Goal: Task Accomplishment & Management: Manage account settings

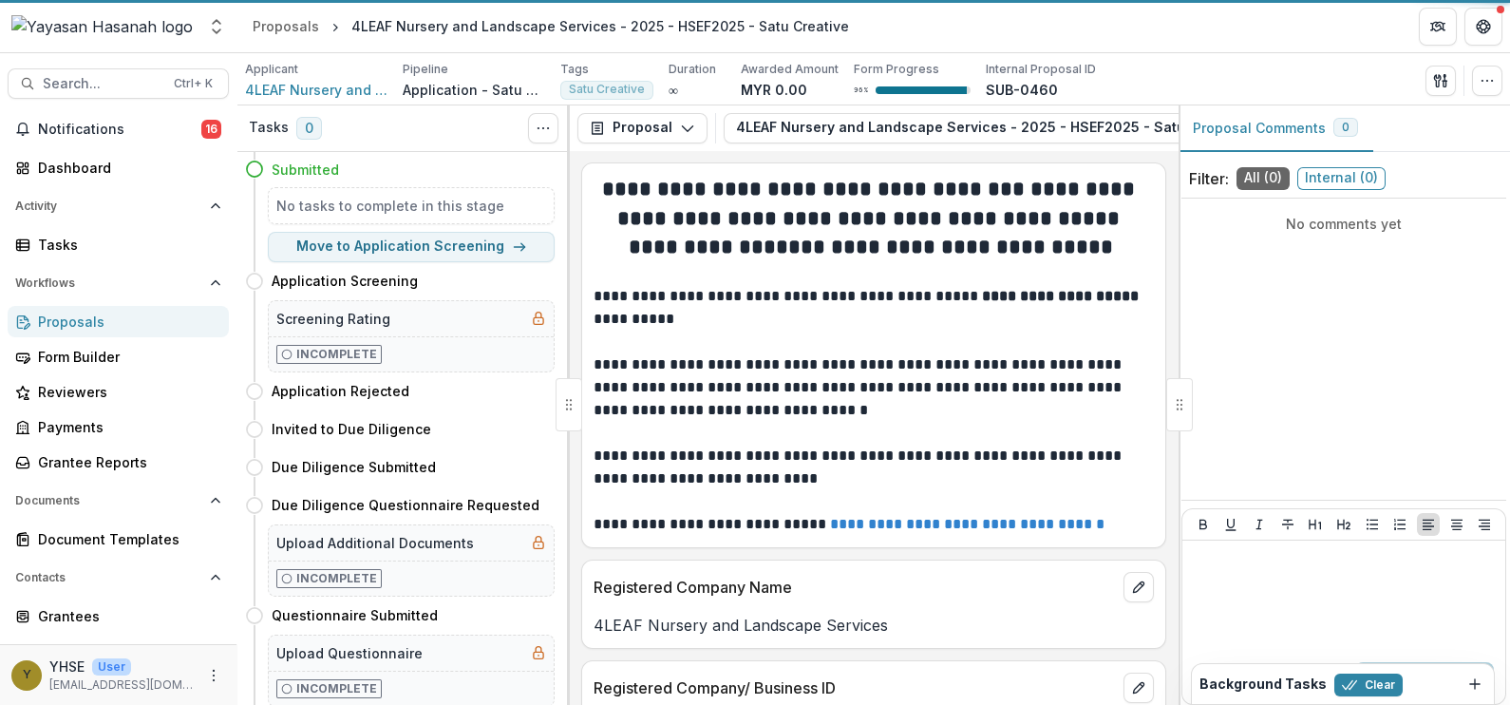
scroll to position [665, 0]
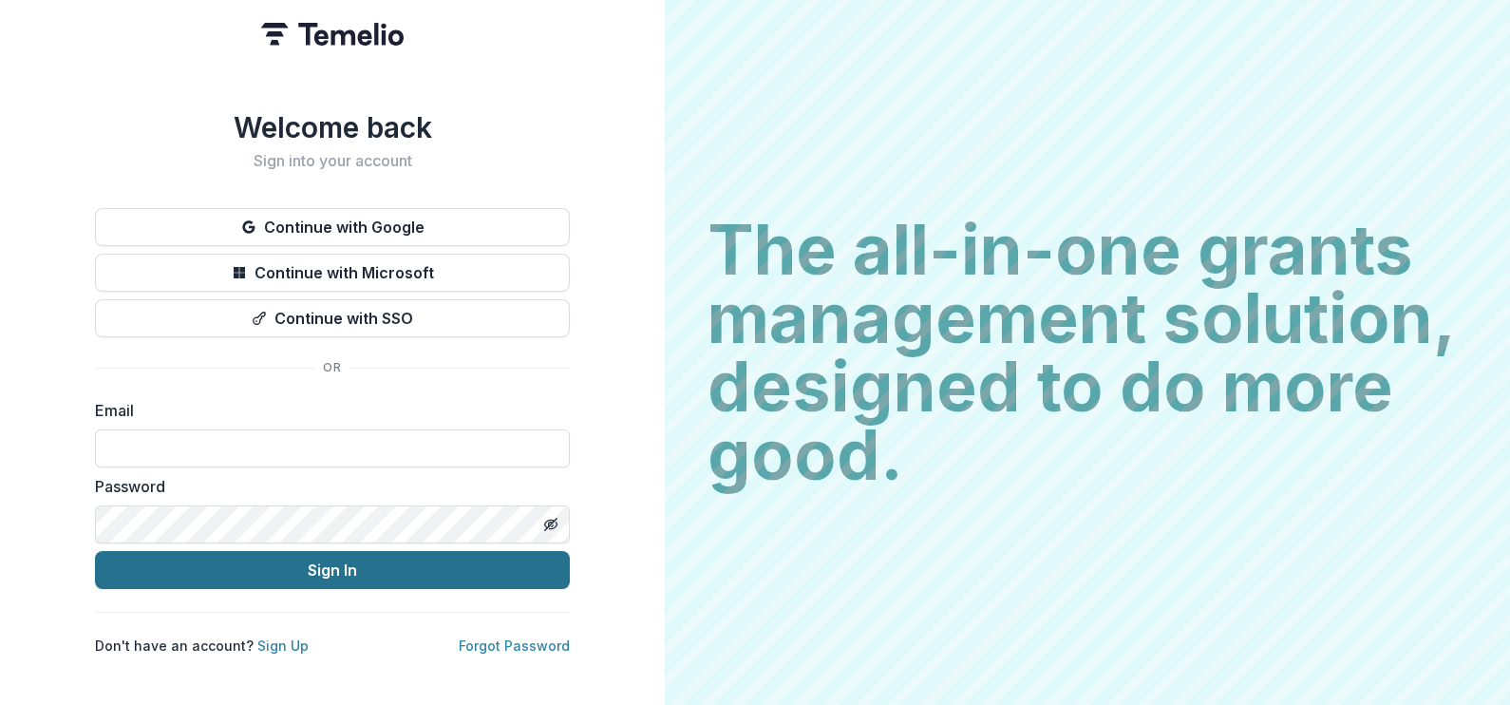
type input "**********"
click at [389, 578] on button "Sign In" at bounding box center [332, 570] width 475 height 38
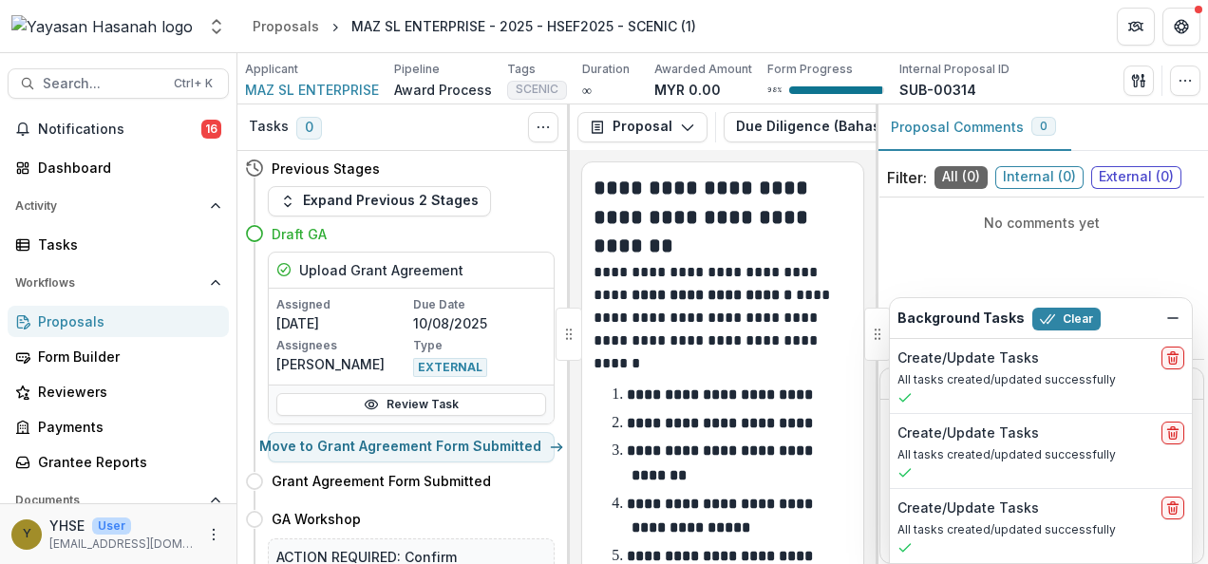
click at [115, 326] on div "Proposals" at bounding box center [126, 322] width 176 height 20
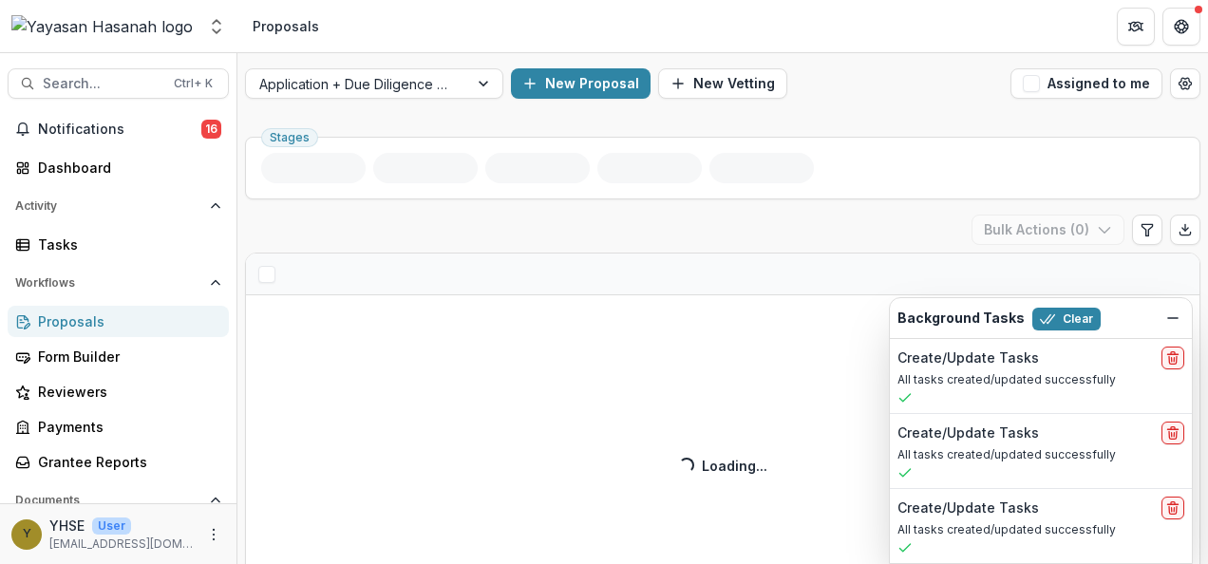
click at [363, 101] on div "Application + Due Diligence + Pitching Process New Proposal New Vetting Assigne…" at bounding box center [722, 83] width 971 height 61
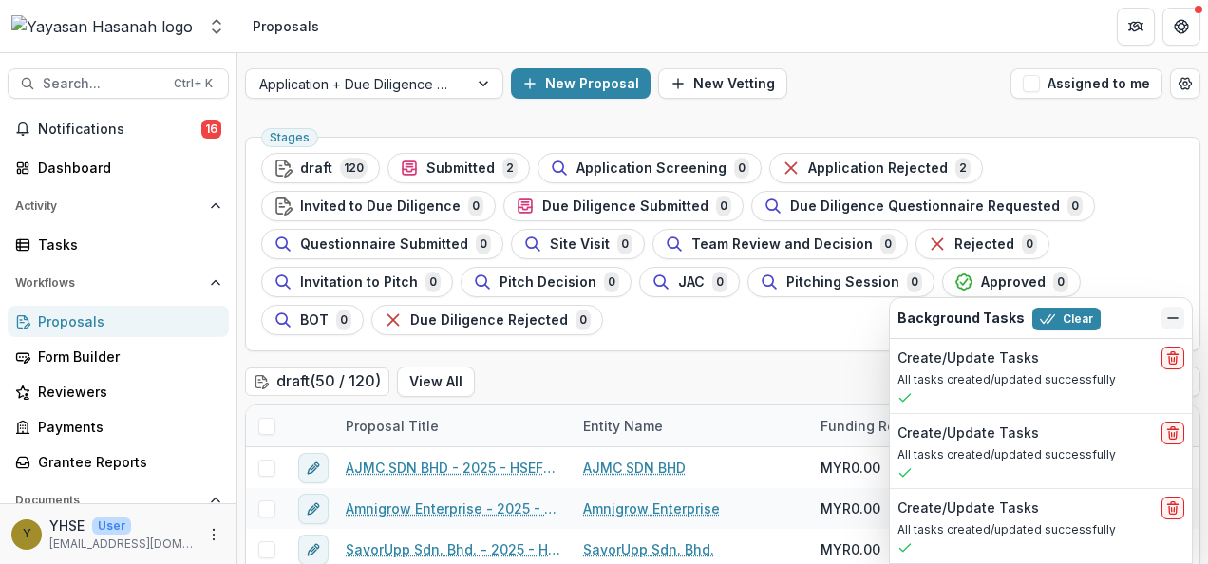
click at [1176, 318] on line "Dismiss" at bounding box center [1172, 318] width 9 height 0
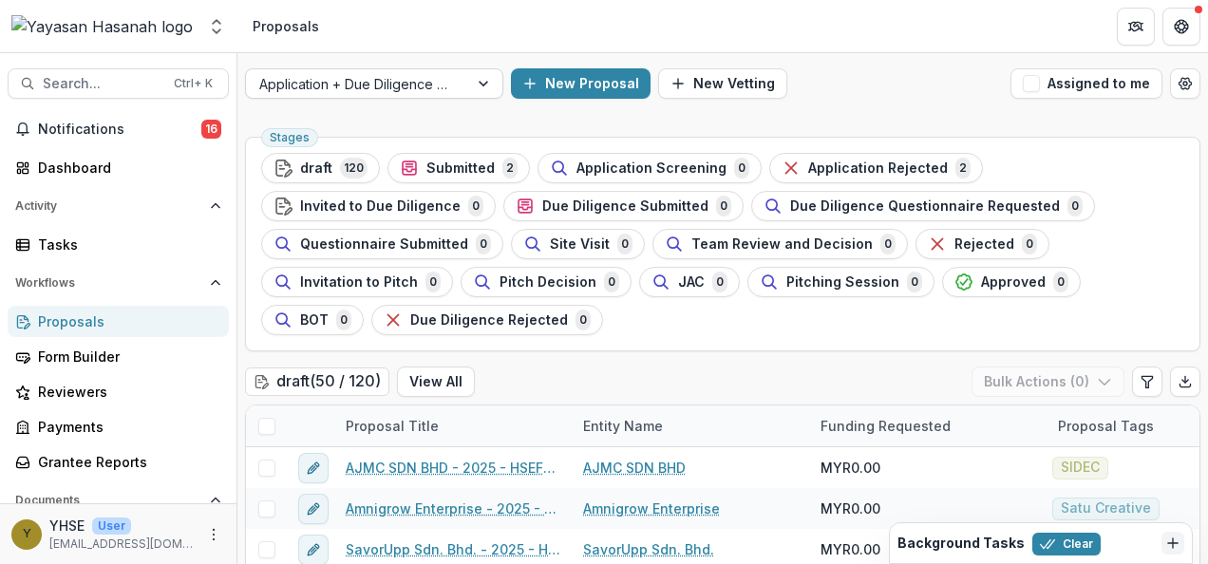
click at [481, 75] on div at bounding box center [485, 83] width 34 height 28
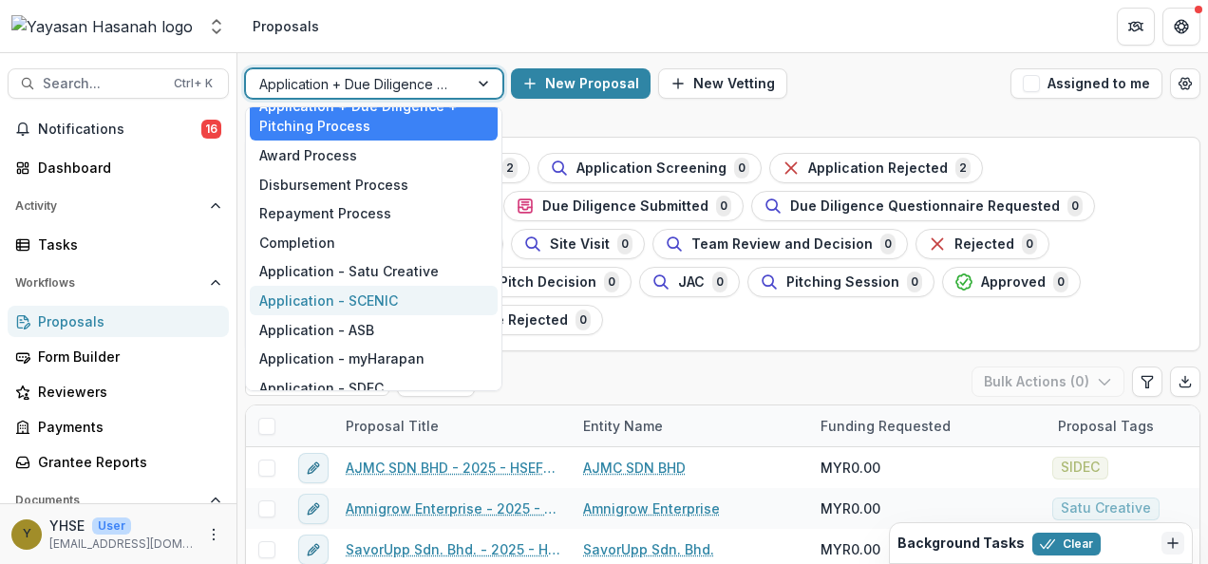
scroll to position [114, 0]
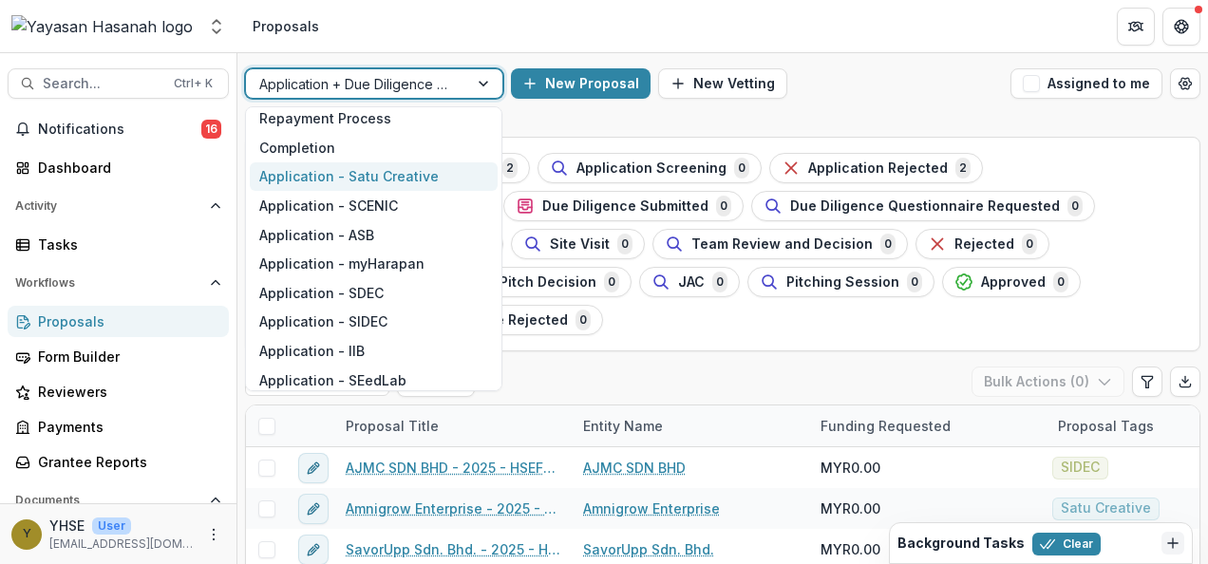
click at [412, 174] on div "Application - Satu Creative" at bounding box center [374, 176] width 248 height 29
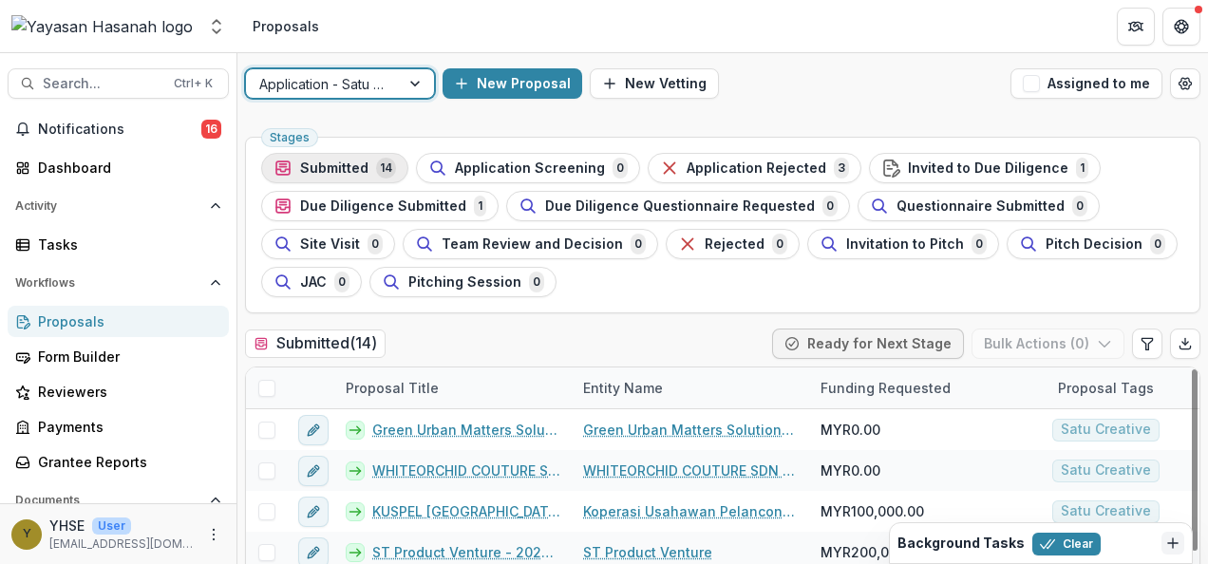
click at [346, 156] on button "Submitted 14" at bounding box center [334, 168] width 147 height 30
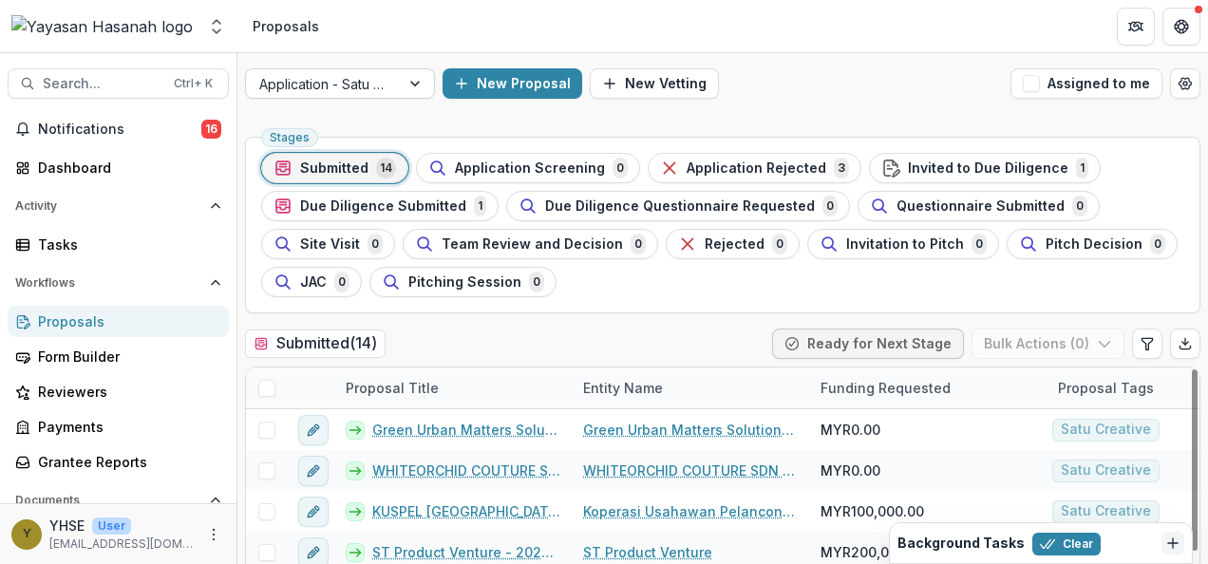
click at [355, 78] on div at bounding box center [322, 84] width 127 height 24
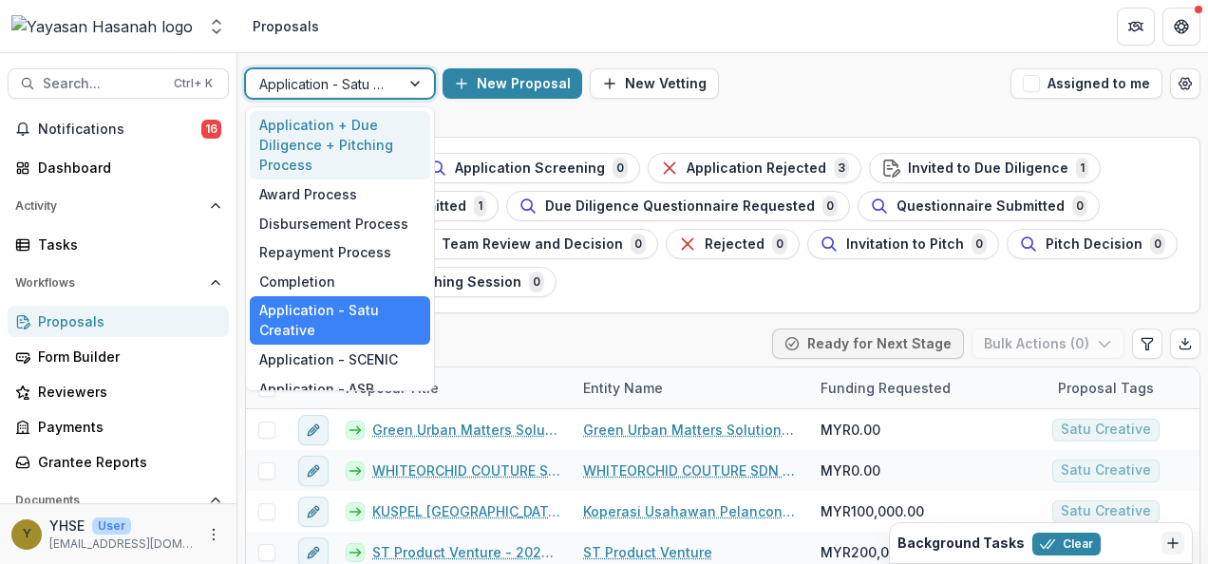
click at [361, 158] on div "Application + Due Diligence + Pitching Process" at bounding box center [340, 145] width 180 height 69
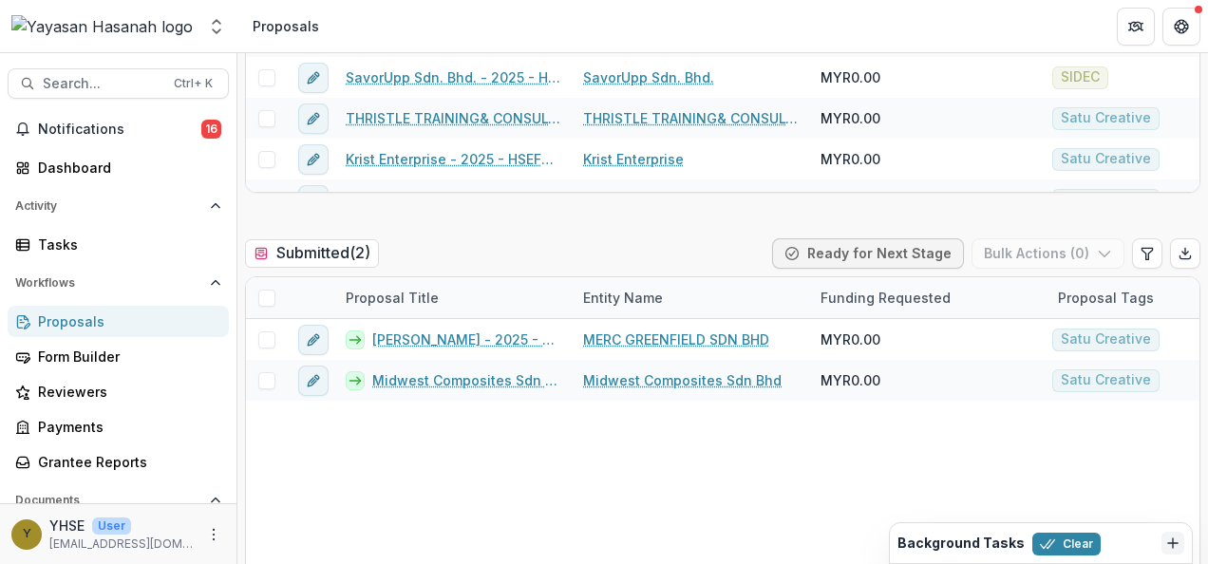
scroll to position [570, 0]
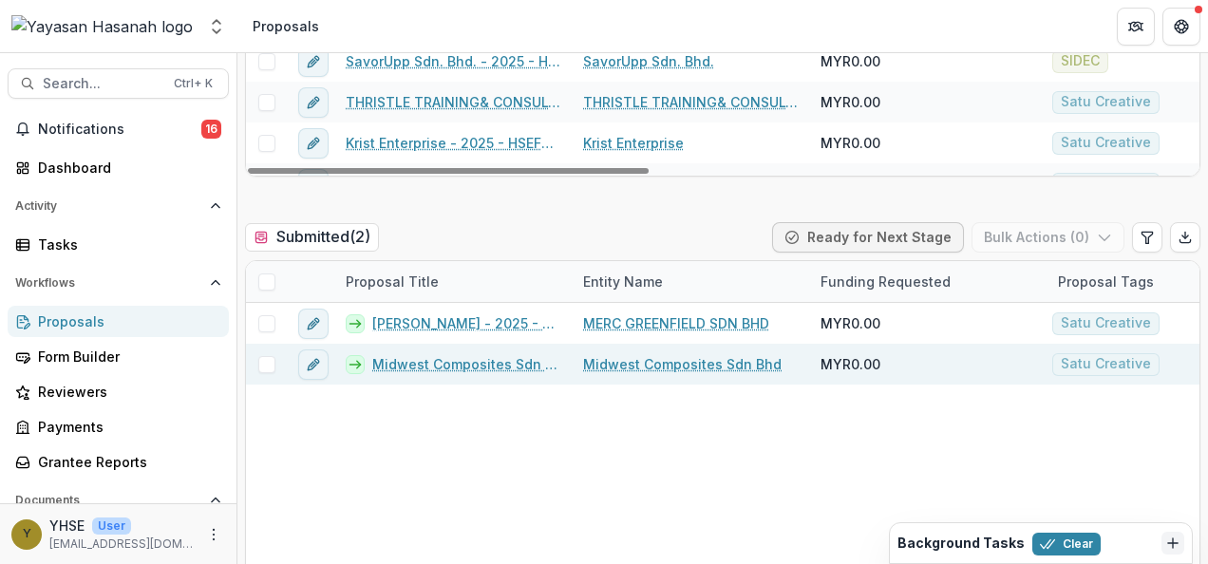
click at [446, 367] on link "Midwest Composites Sdn Bhd - 2025 - HSEF2025 - Satu Creative" at bounding box center [466, 364] width 188 height 20
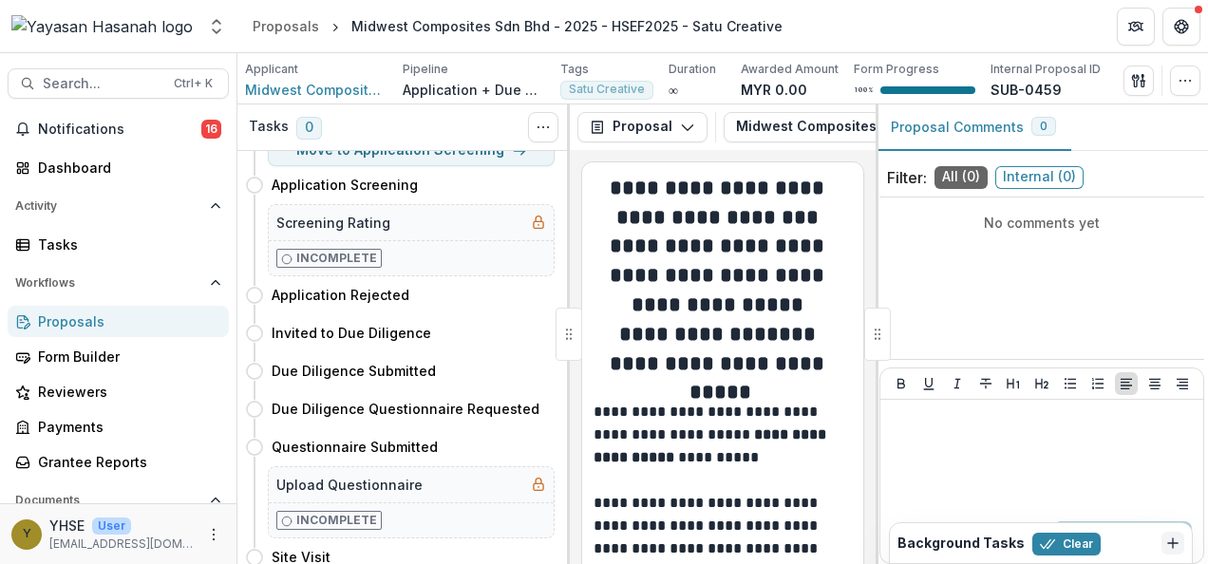
scroll to position [190, 0]
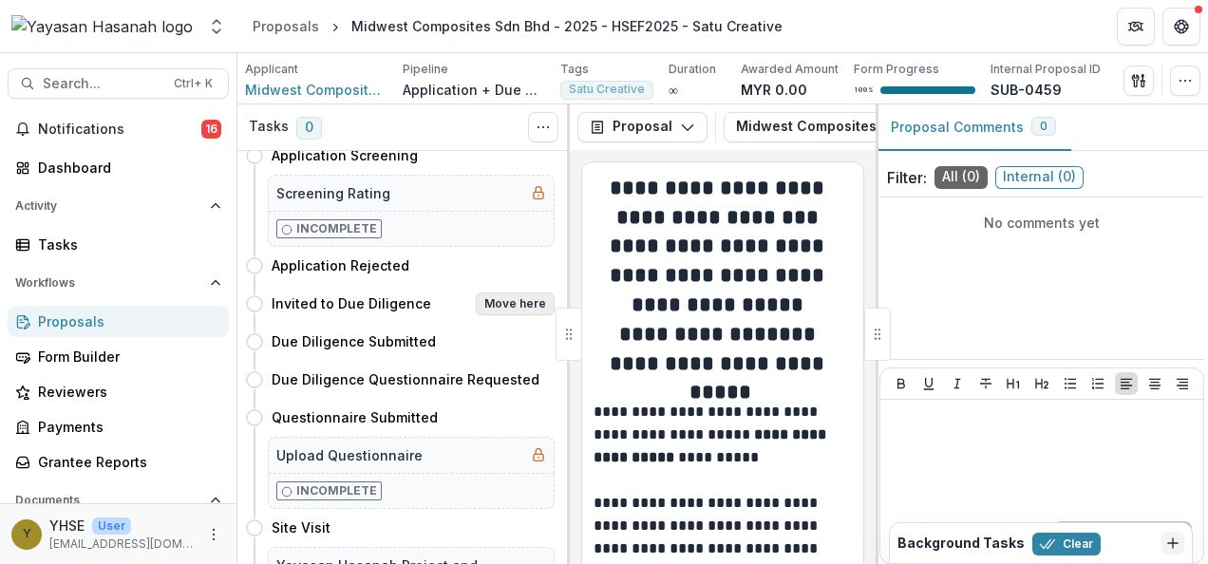
click at [520, 303] on button "Move here" at bounding box center [515, 304] width 79 height 23
select select "**********"
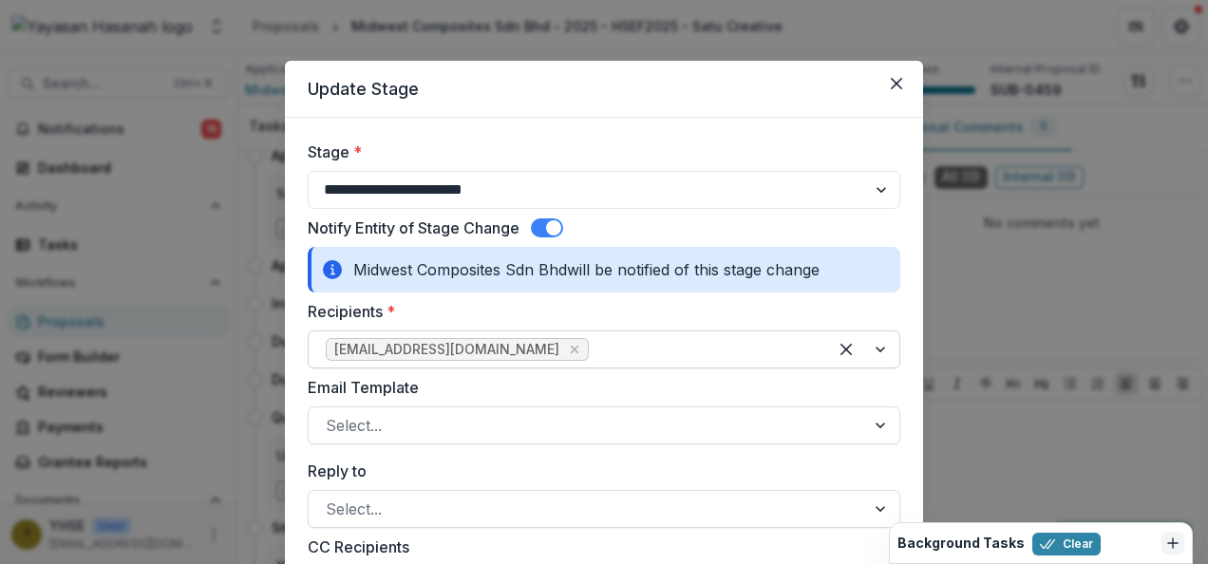
select select "**********"
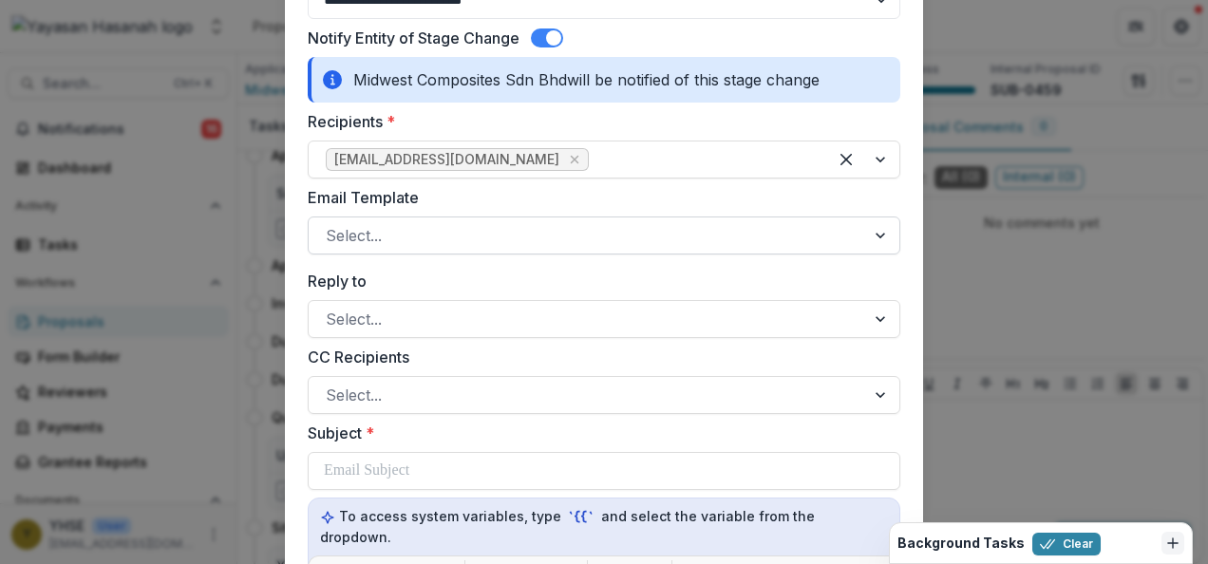
click at [489, 220] on div "Select..." at bounding box center [587, 235] width 557 height 30
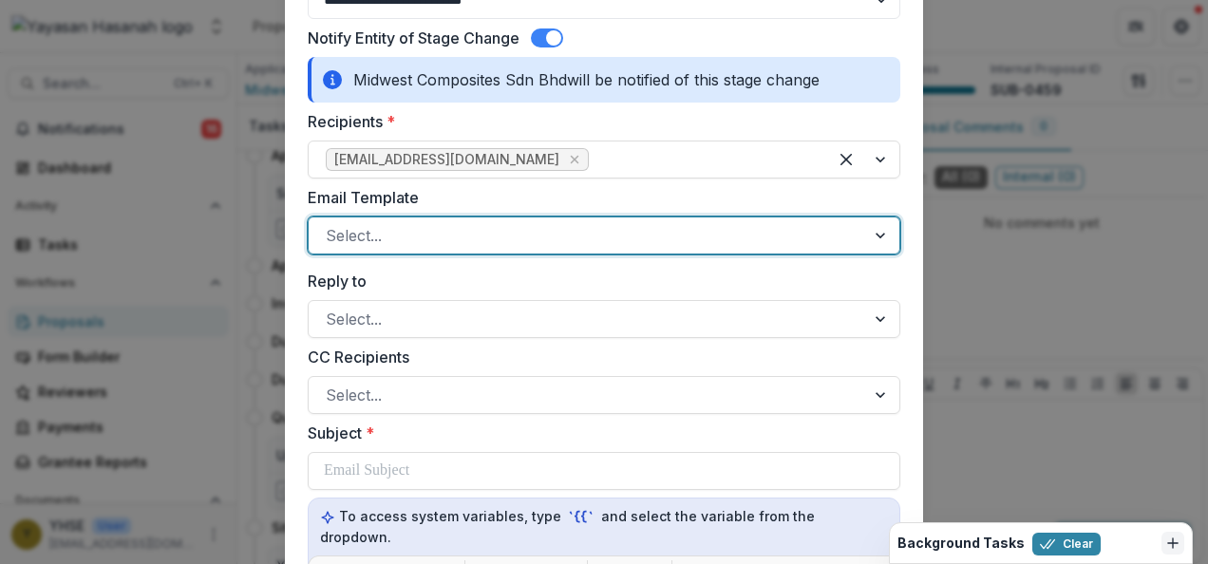
click at [515, 235] on div at bounding box center [587, 235] width 522 height 27
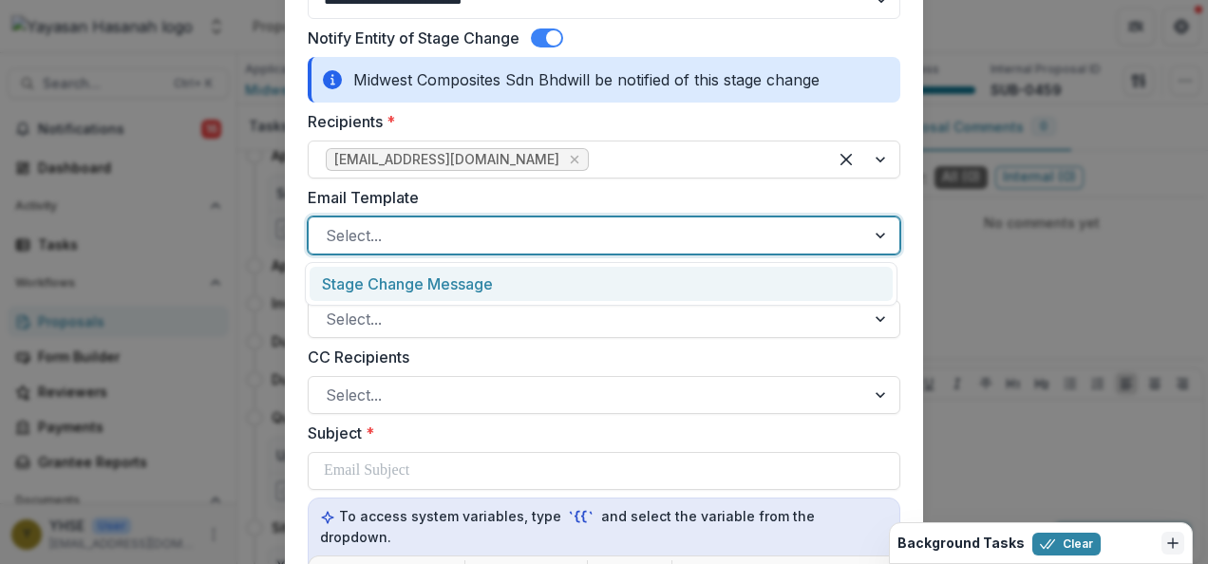
click at [515, 235] on div at bounding box center [587, 235] width 522 height 27
click at [483, 277] on div "Stage Change Message" at bounding box center [601, 284] width 583 height 35
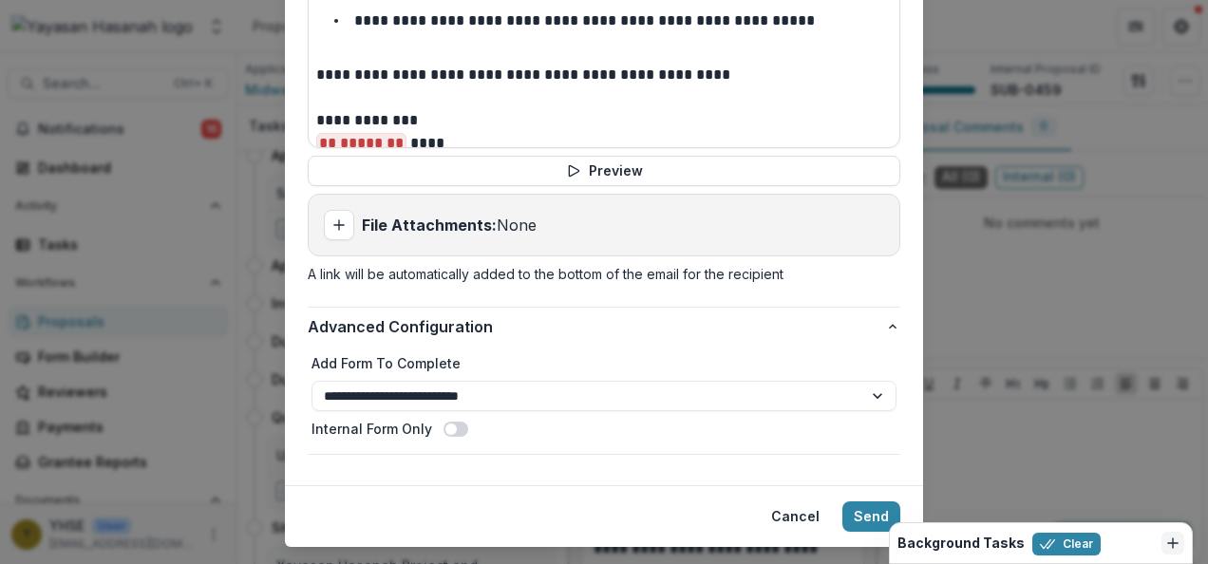
scroll to position [1132, 0]
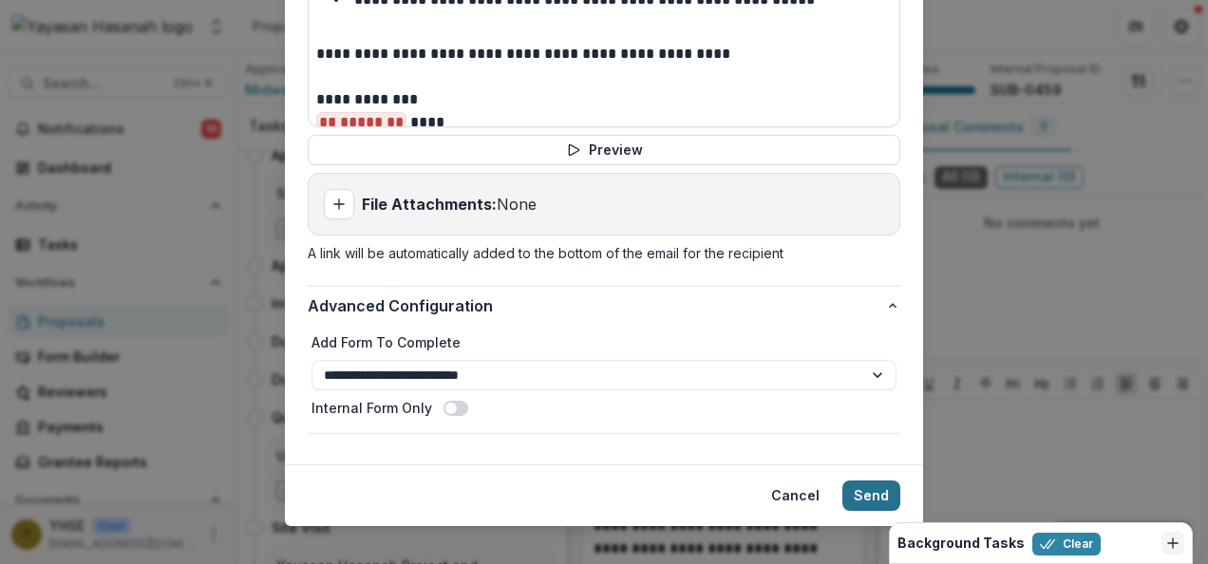
click at [848, 481] on button "Send" at bounding box center [872, 496] width 58 height 30
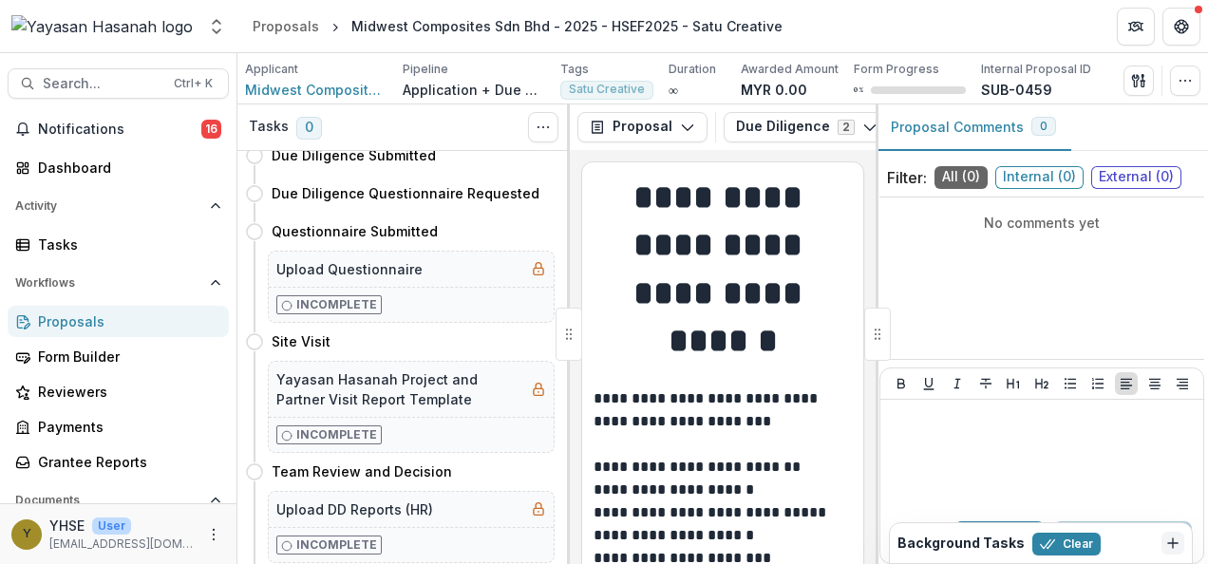
scroll to position [0, 0]
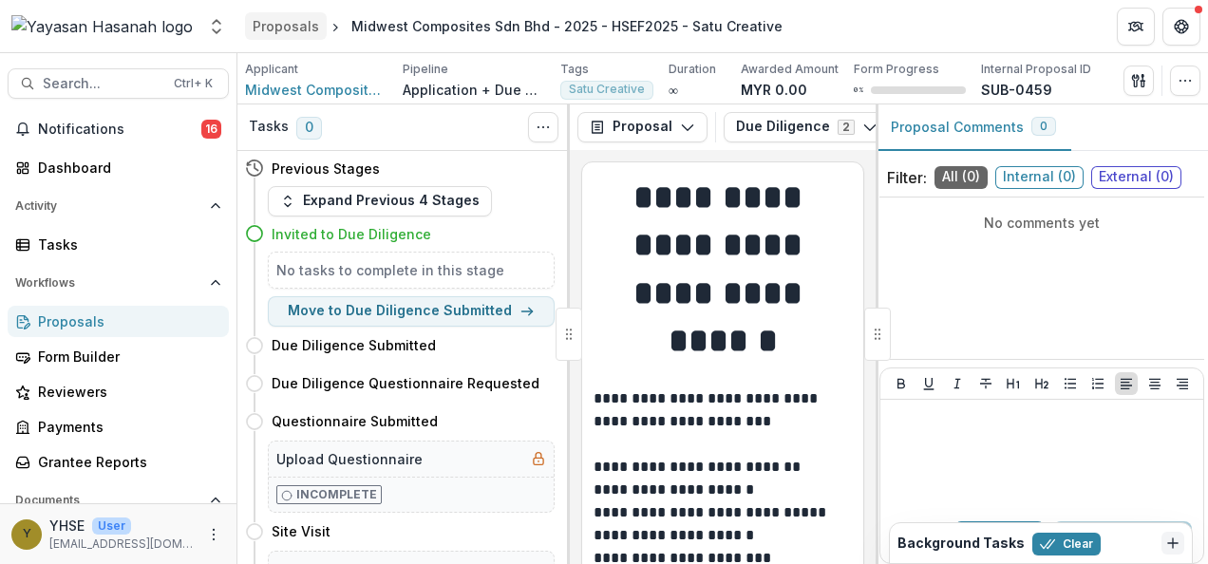
click at [300, 20] on div "Proposals" at bounding box center [286, 26] width 66 height 20
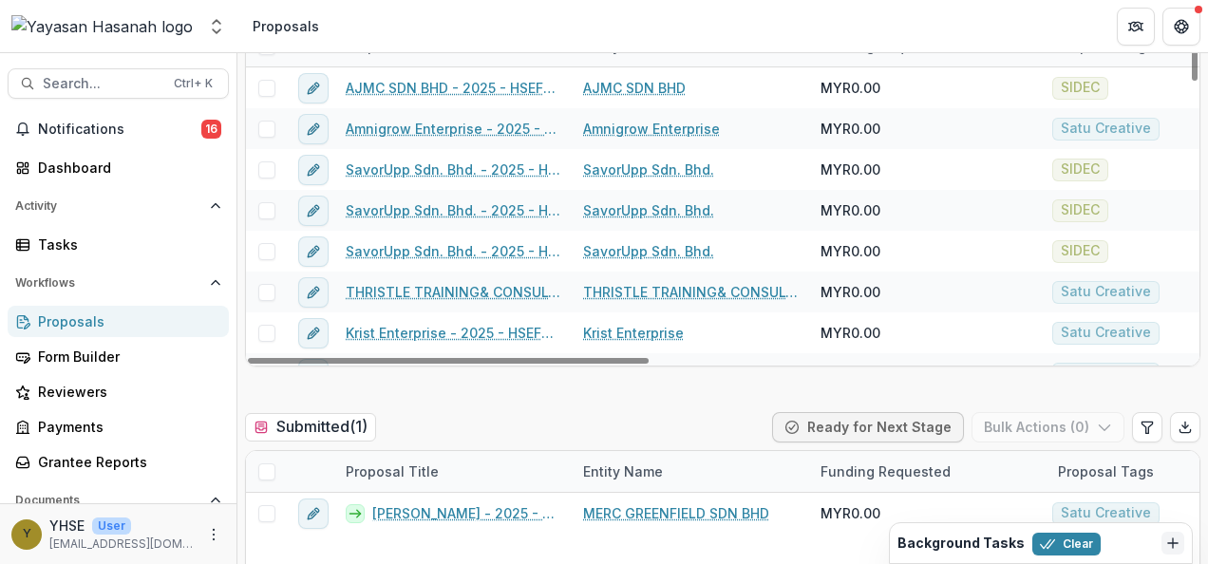
scroll to position [570, 0]
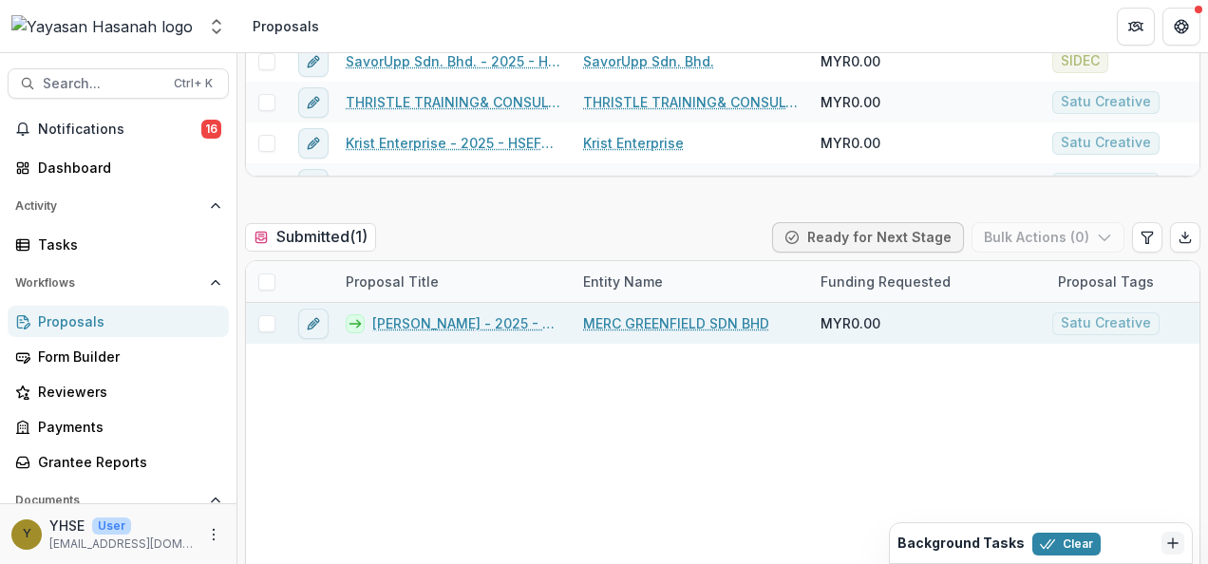
click at [466, 318] on link "ROSWATISHALINA BINTI ABDUL RAZAK - 2025 - HSEF2025 - Satu Creative" at bounding box center [466, 323] width 188 height 20
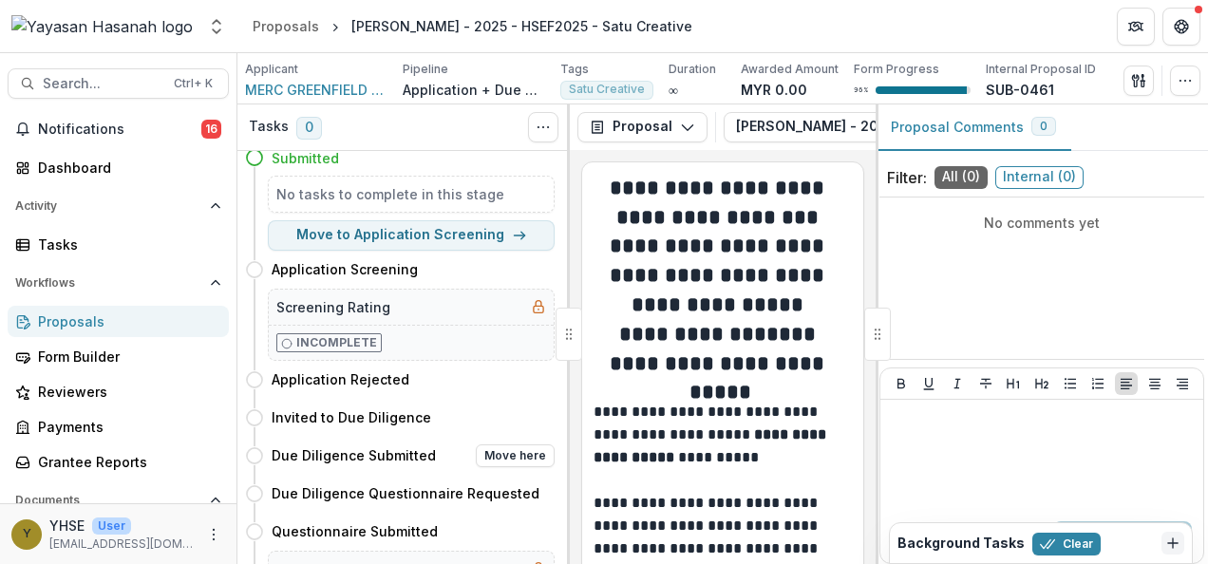
scroll to position [190, 0]
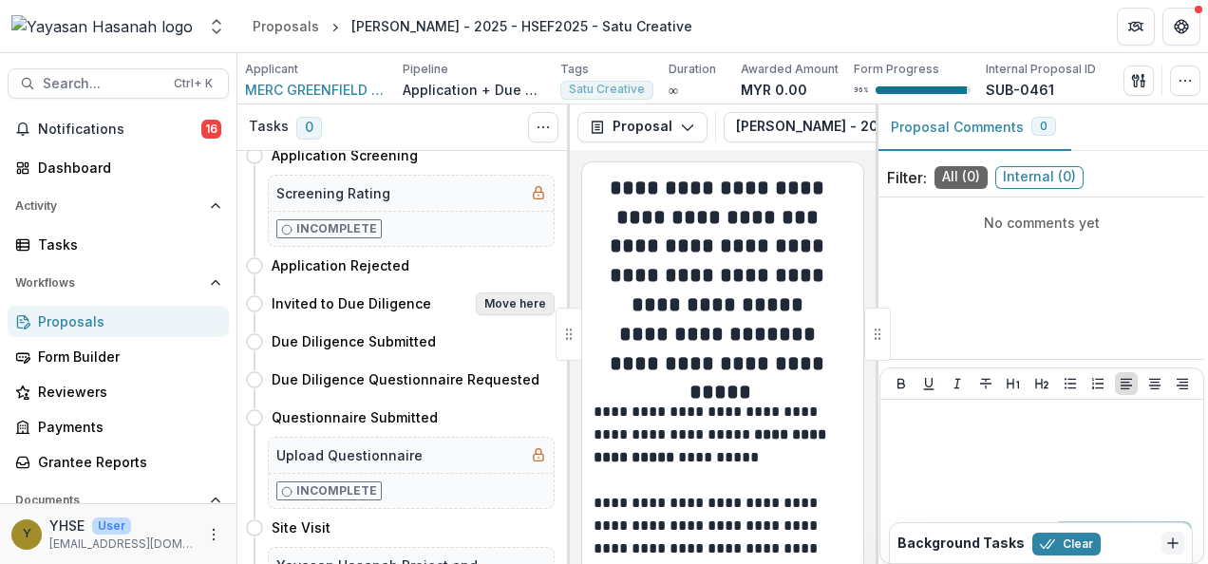
click at [511, 302] on button "Move here" at bounding box center [515, 304] width 79 height 23
select select "**********"
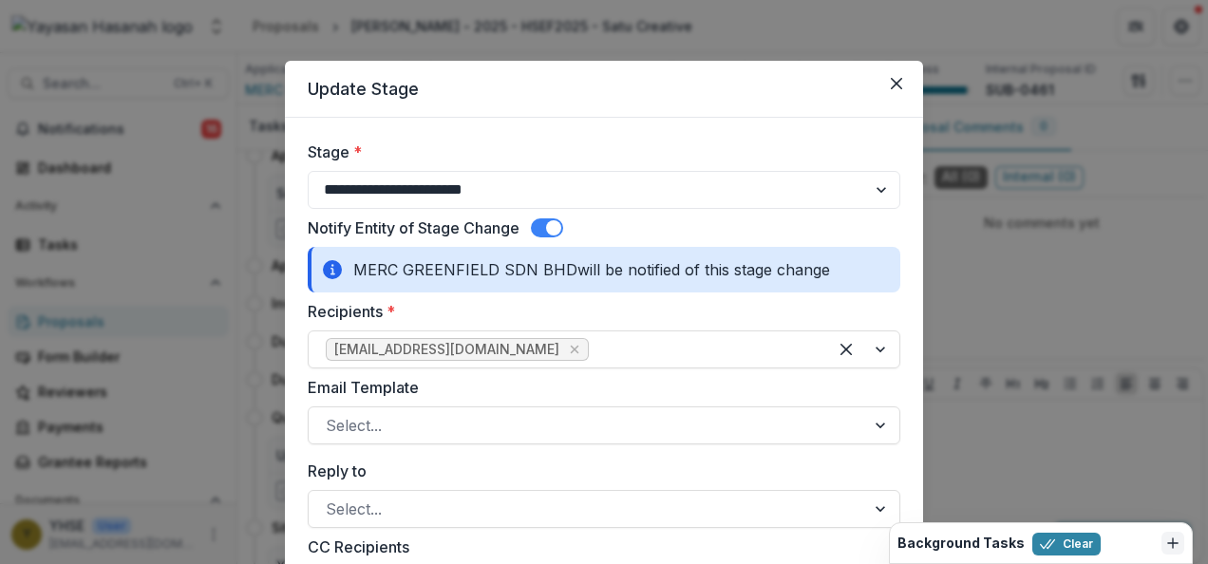
scroll to position [95, 0]
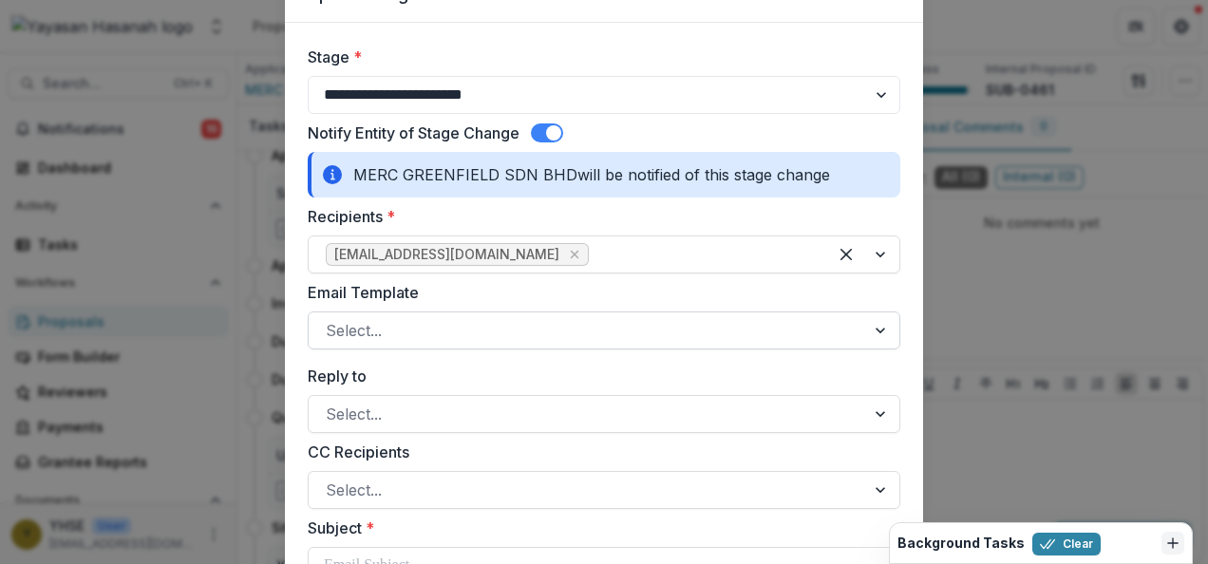
click at [581, 332] on div at bounding box center [587, 330] width 522 height 27
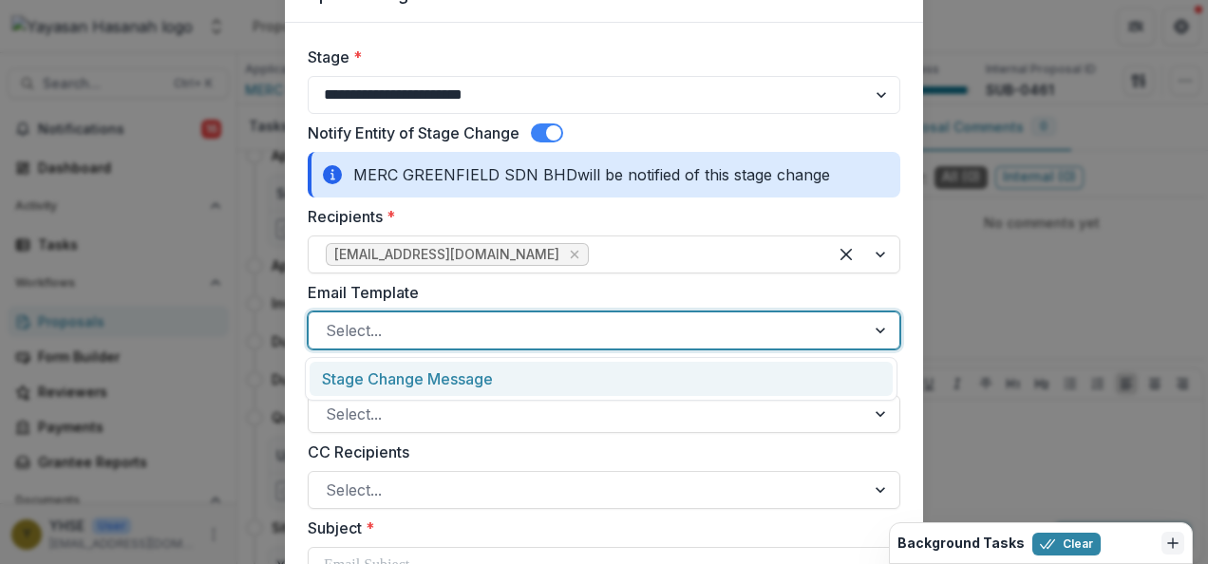
click at [541, 376] on div "Stage Change Message" at bounding box center [601, 379] width 583 height 35
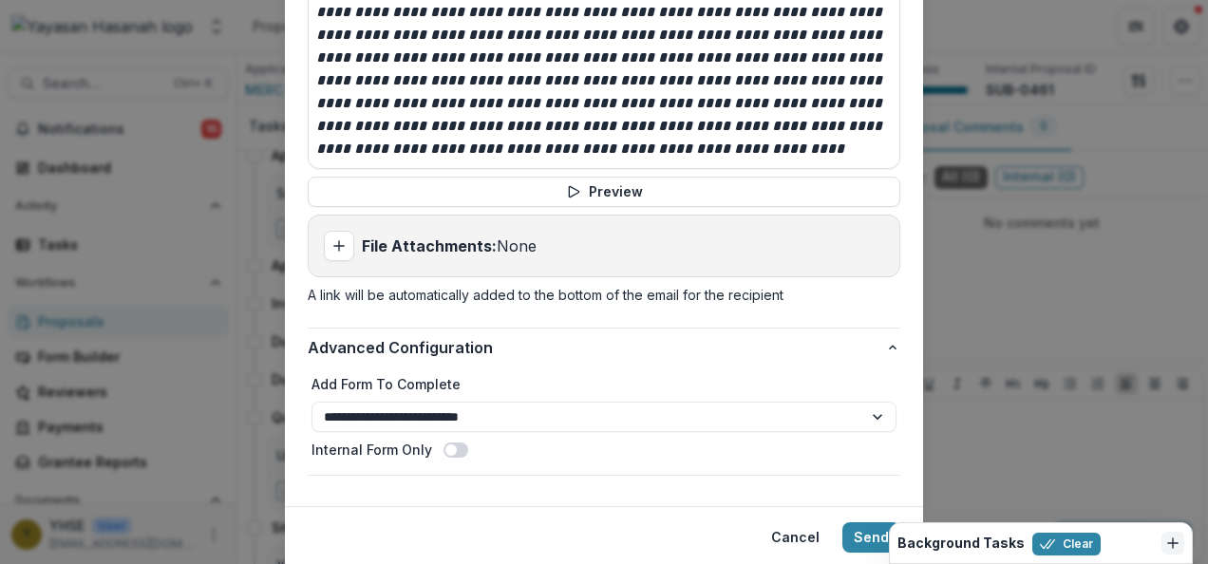
scroll to position [1132, 0]
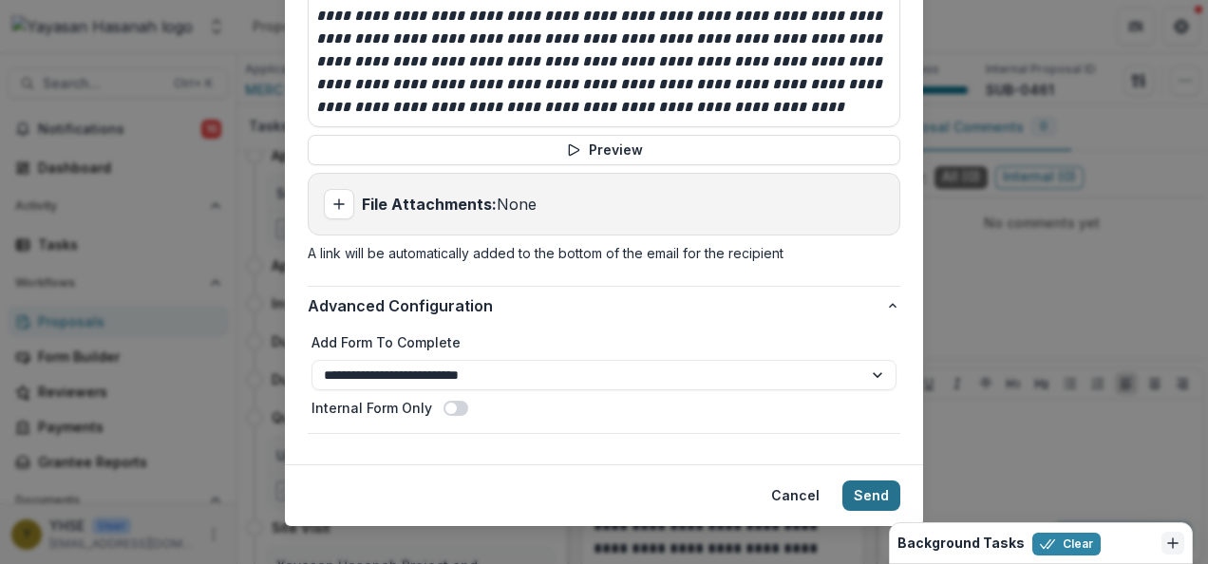
click at [862, 481] on button "Send" at bounding box center [872, 496] width 58 height 30
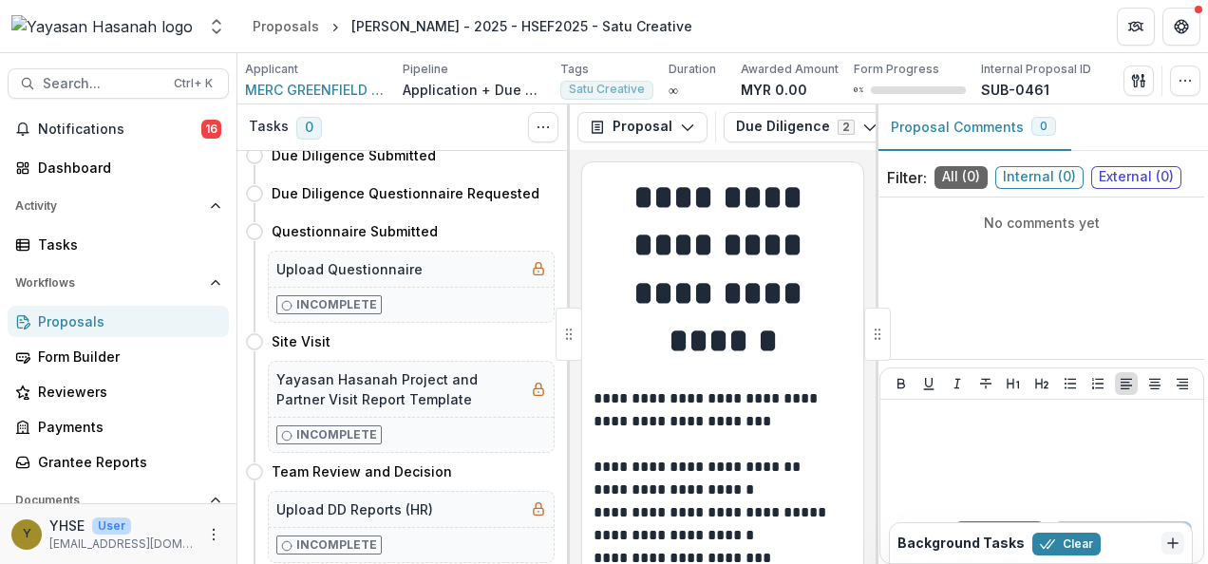
scroll to position [0, 0]
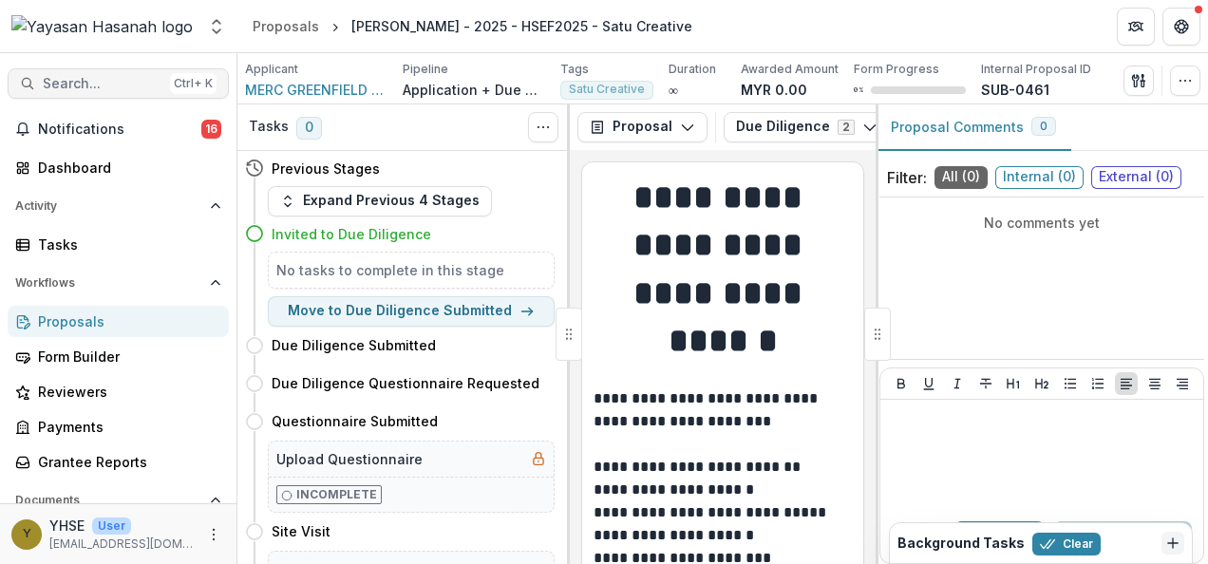
click at [43, 76] on span "Search..." at bounding box center [103, 84] width 120 height 16
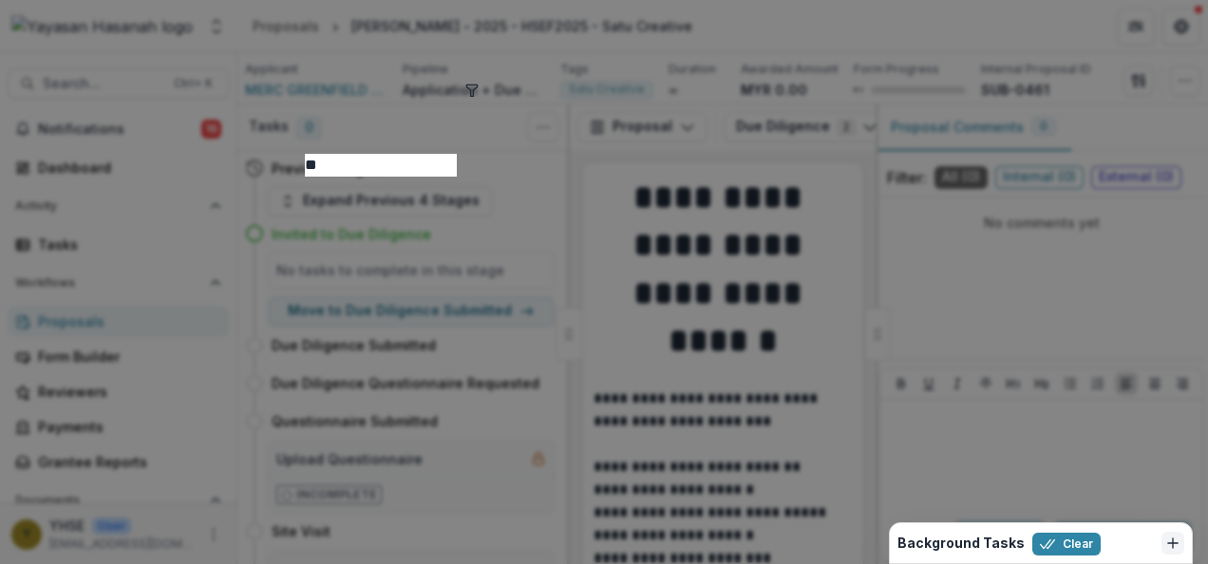
type input "*"
click at [365, 154] on input "********" at bounding box center [300, 165] width 152 height 23
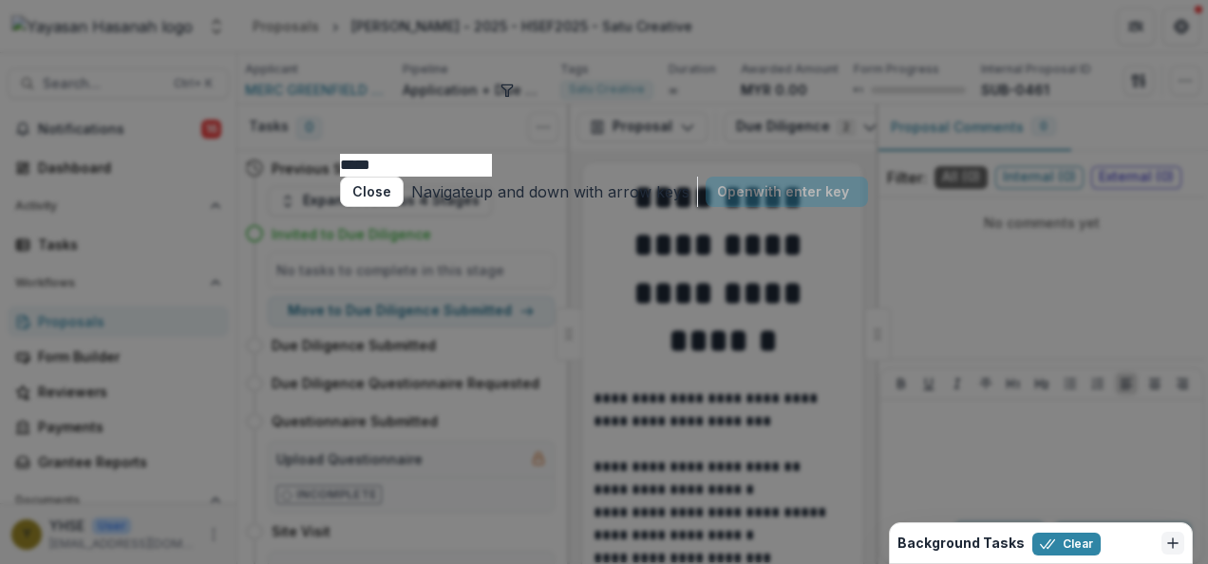
type input "*****"
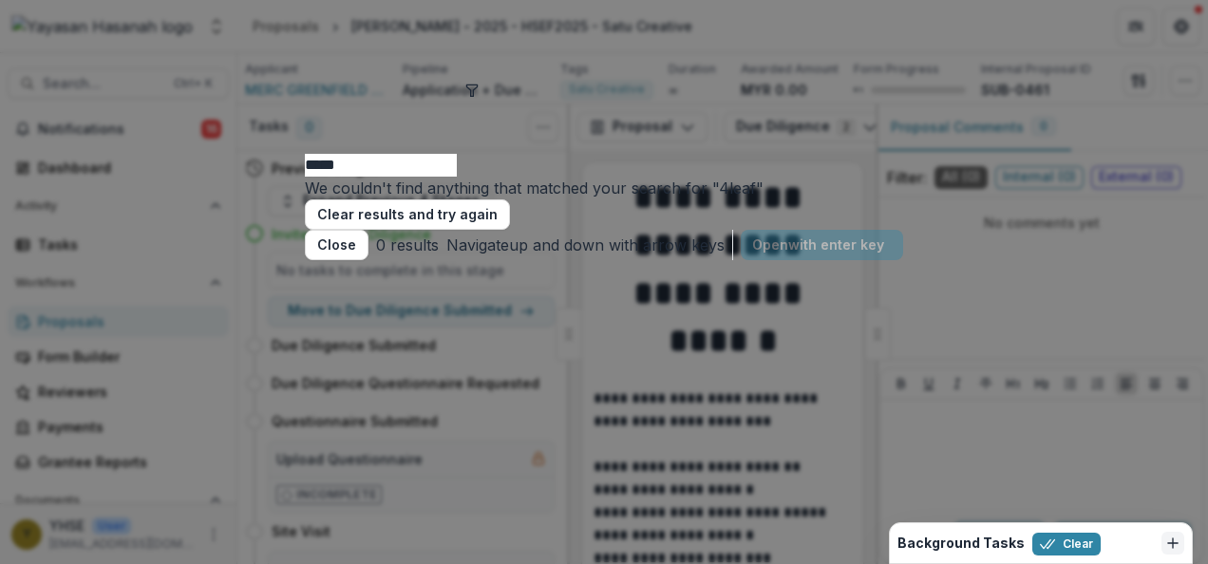
click at [1082, 260] on div "***** We couldn't find anything that matched your search for " 4leaf " Clear re…" at bounding box center [604, 282] width 1208 height 564
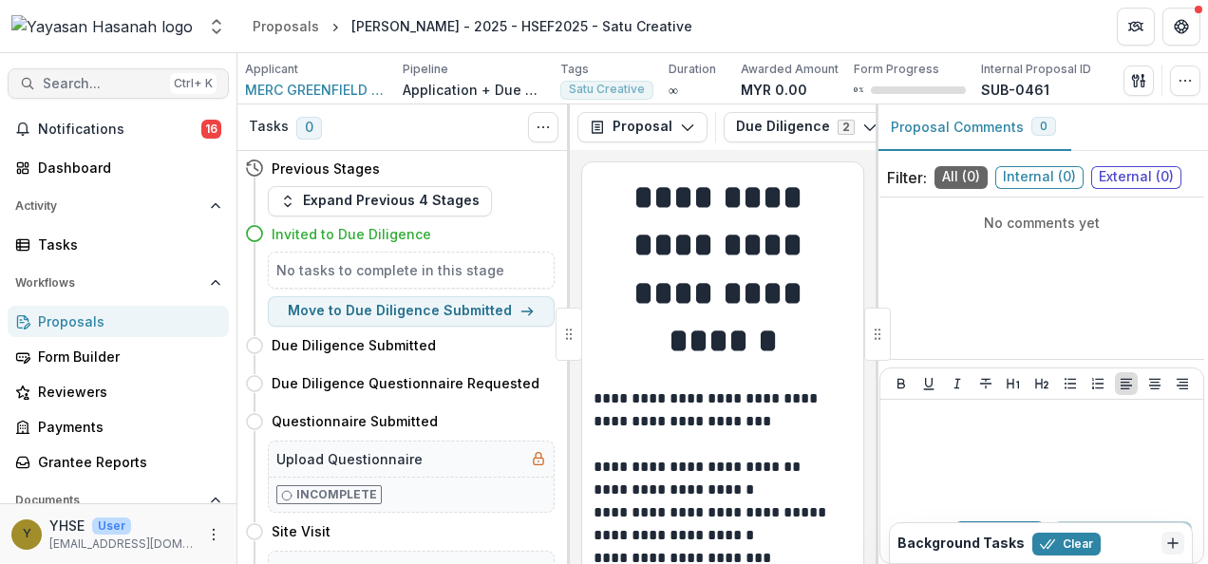
click at [104, 78] on span "Search..." at bounding box center [103, 84] width 120 height 16
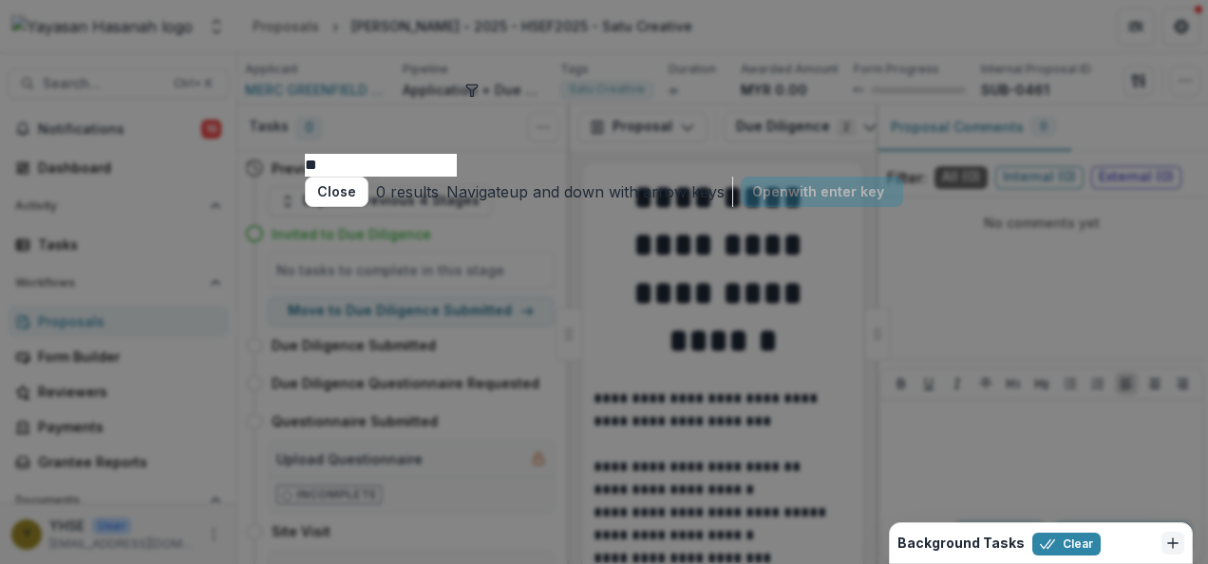
type input "*"
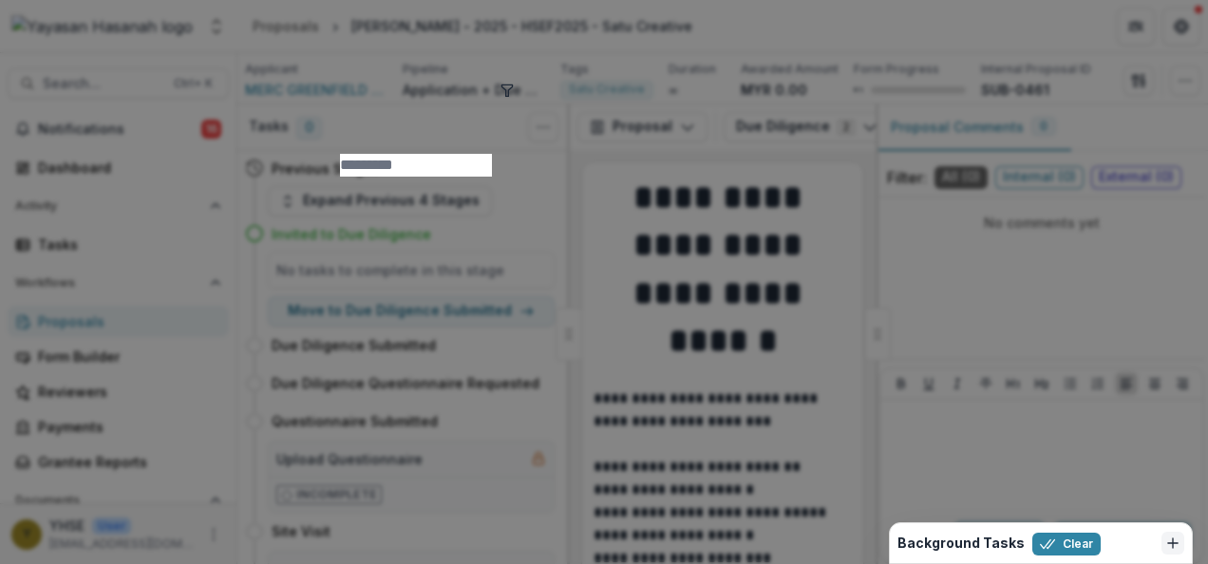
click at [42, 65] on div "Add Contact New Proposal New Board Document Template New Collection Get Help Us…" at bounding box center [604, 282] width 1208 height 564
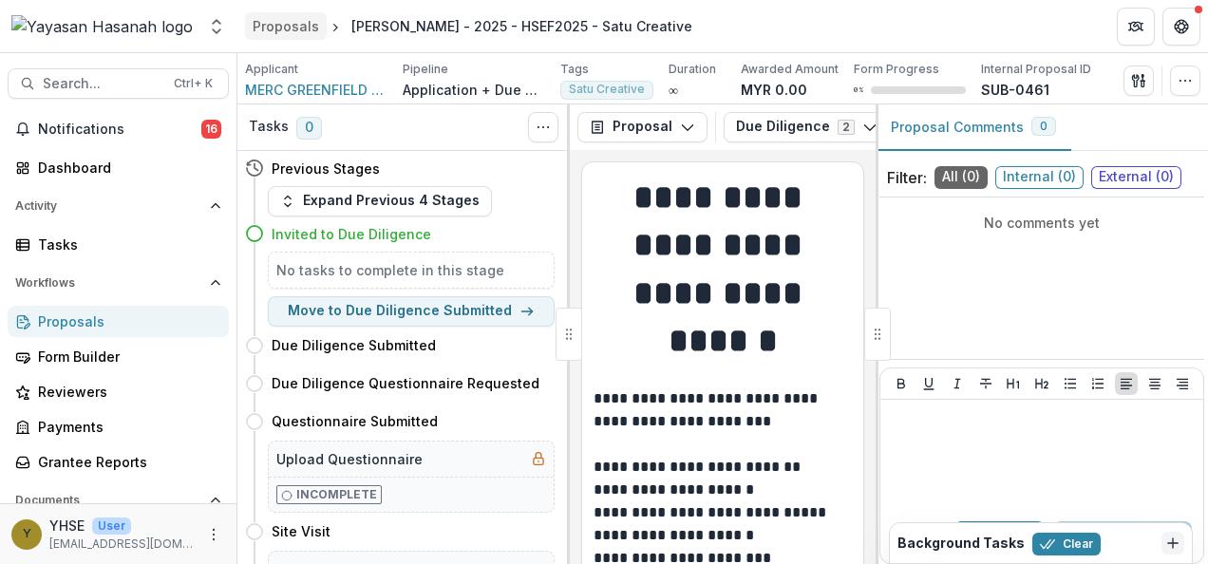
click at [282, 27] on div "Proposals" at bounding box center [286, 26] width 66 height 20
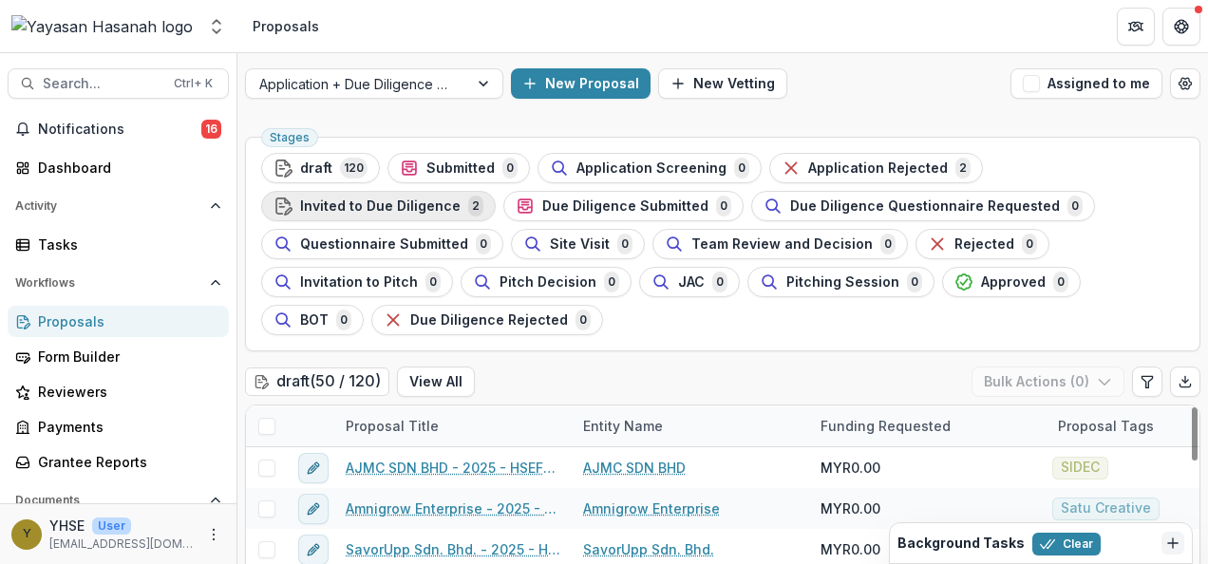
click at [388, 207] on span "Invited to Due Diligence" at bounding box center [380, 207] width 161 height 16
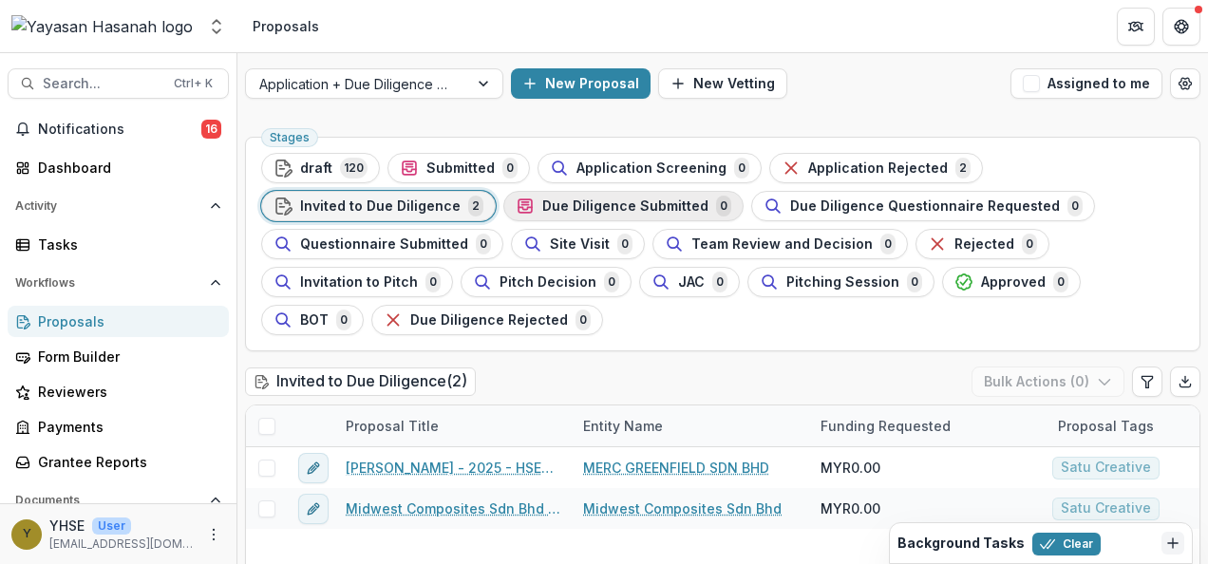
click at [560, 213] on span "Due Diligence Submitted" at bounding box center [625, 207] width 166 height 16
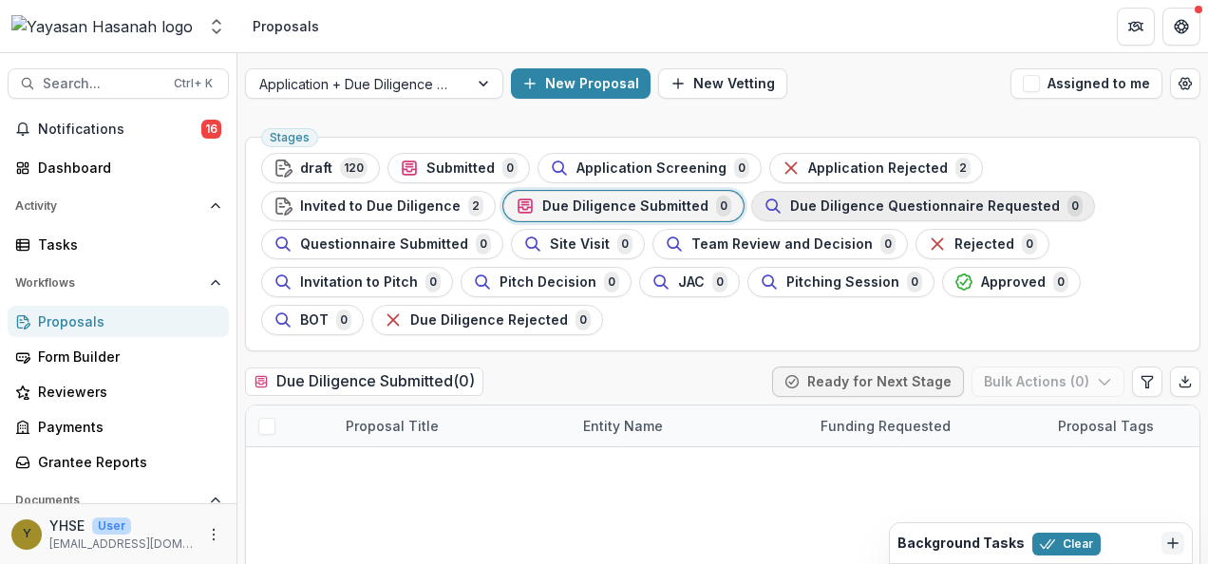
click at [842, 201] on span "Due Diligence Questionnaire Requested" at bounding box center [925, 207] width 270 height 16
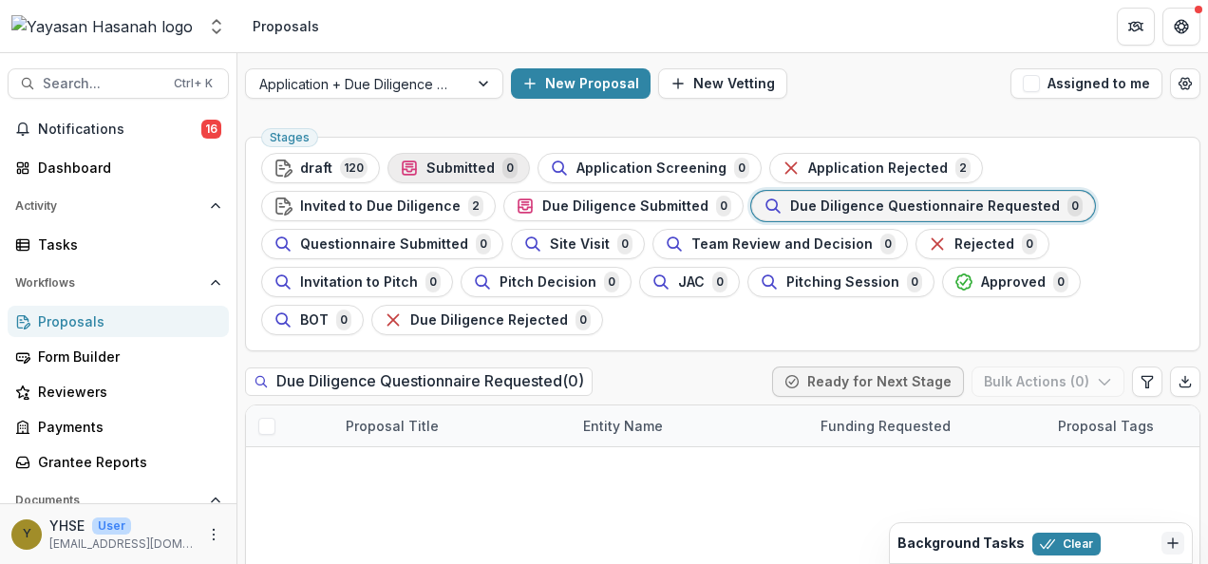
click at [437, 167] on span "Submitted" at bounding box center [461, 169] width 68 height 16
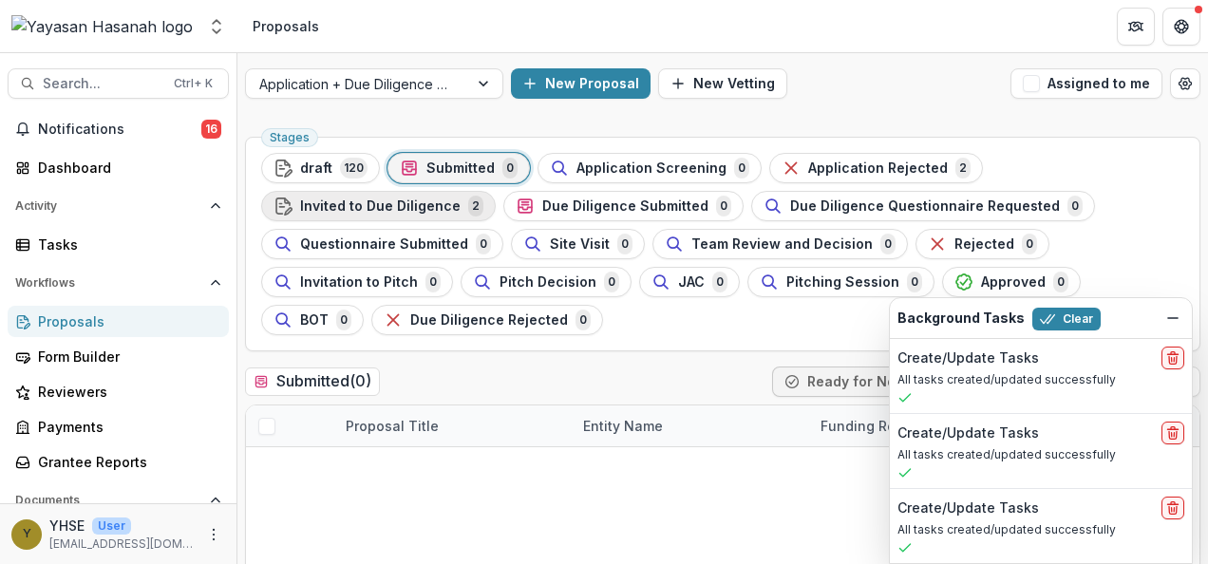
click at [414, 203] on span "Invited to Due Diligence" at bounding box center [380, 207] width 161 height 16
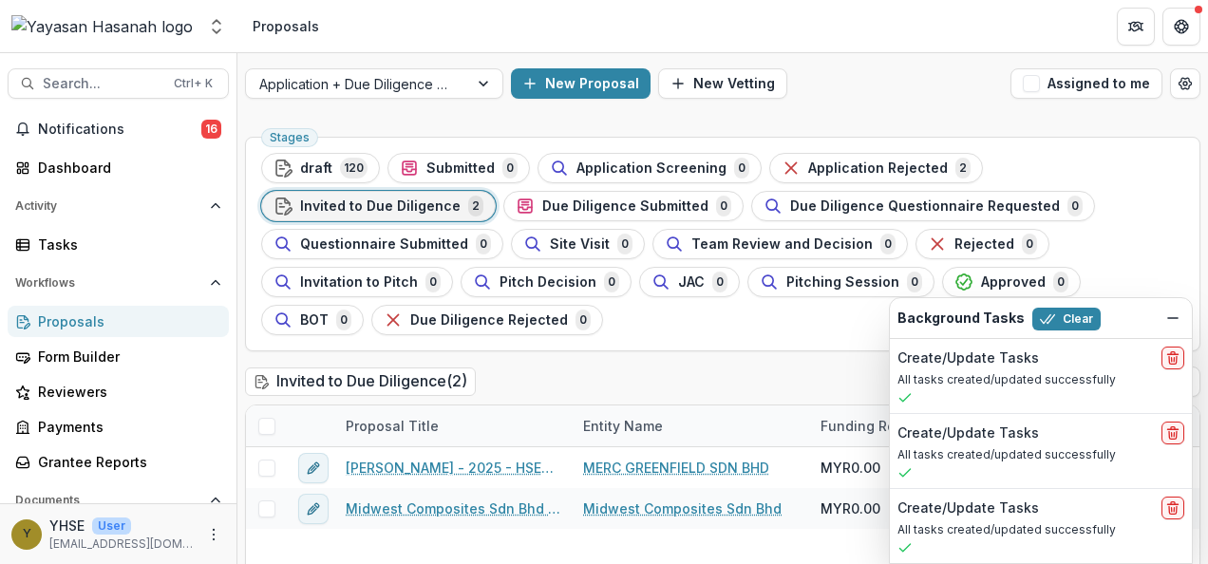
click at [881, 91] on div "New Proposal New Vetting" at bounding box center [757, 83] width 492 height 30
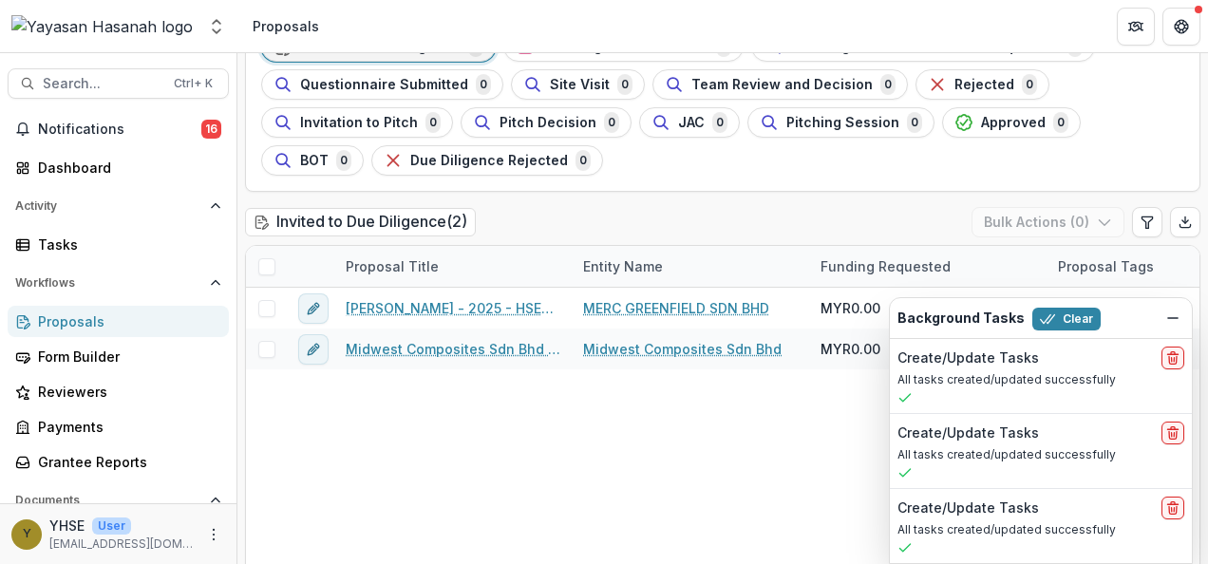
scroll to position [188, 0]
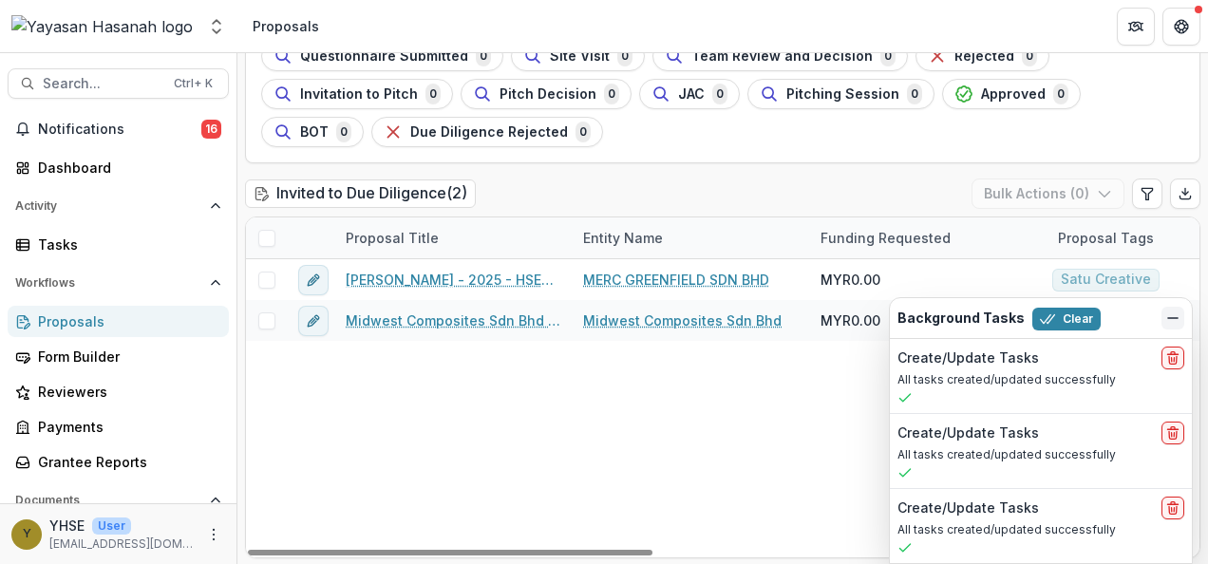
click at [1177, 313] on icon "Dismiss" at bounding box center [1173, 318] width 15 height 15
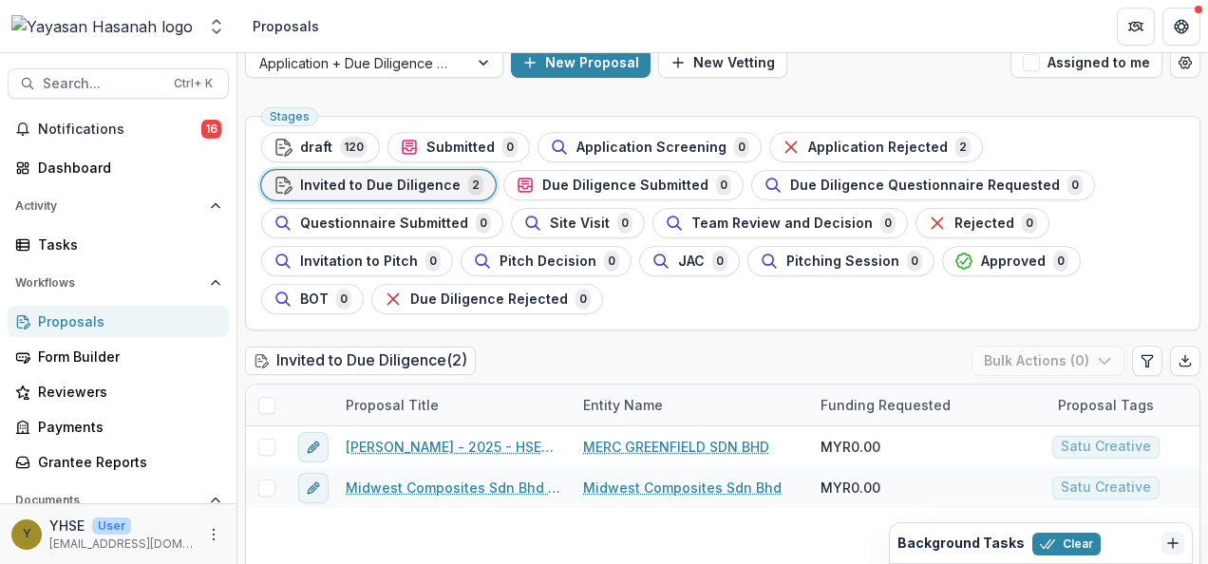
scroll to position [0, 0]
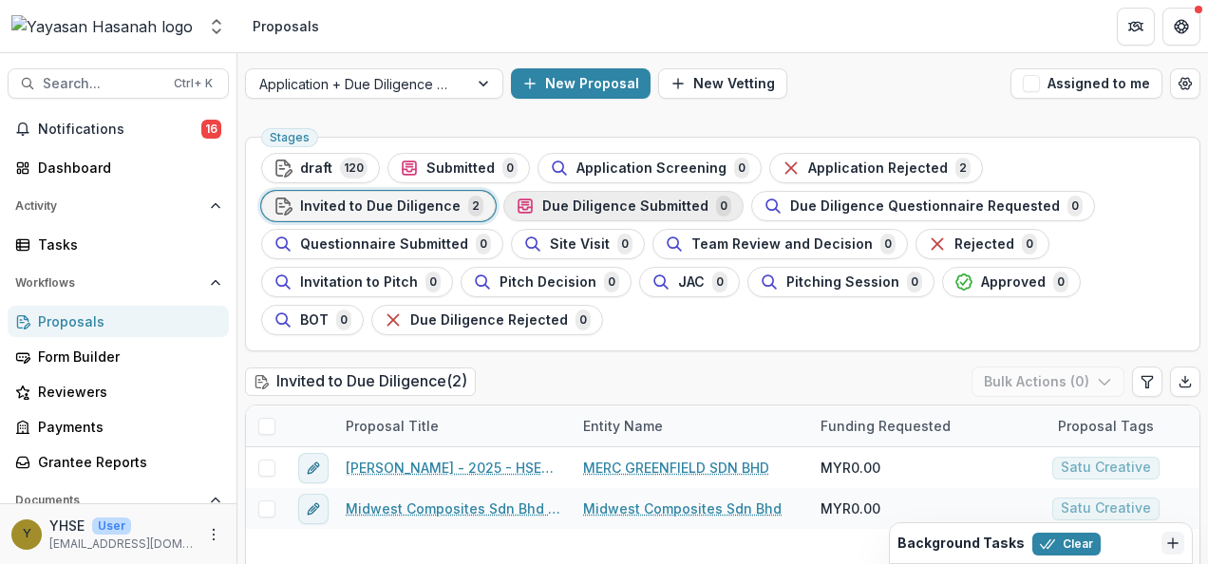
click at [570, 204] on span "Due Diligence Submitted" at bounding box center [625, 207] width 166 height 16
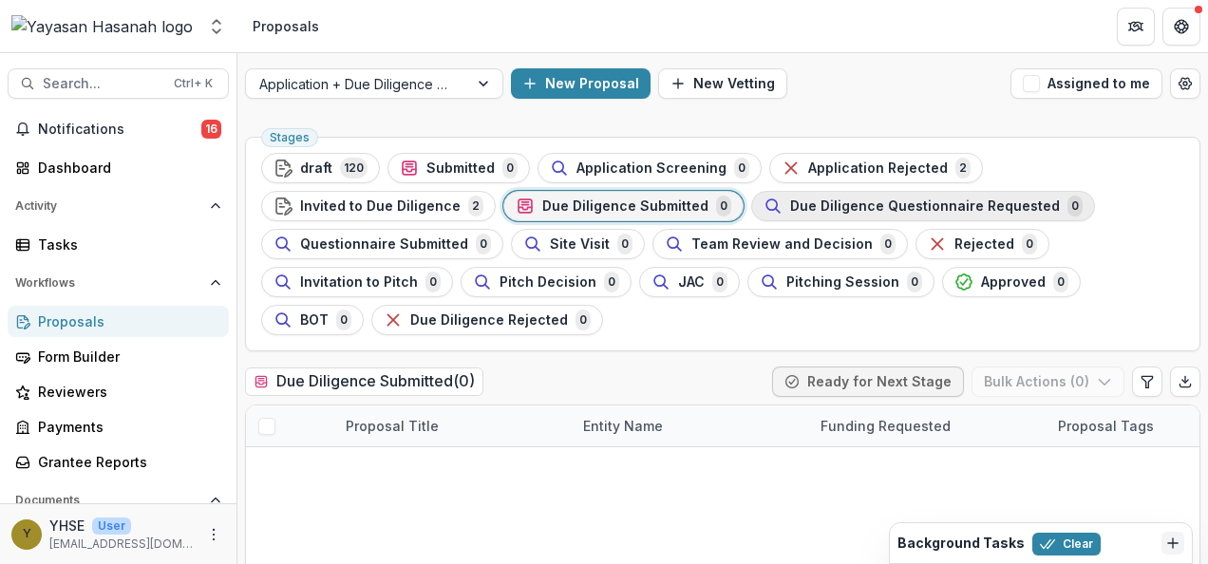
click at [830, 209] on span "Due Diligence Questionnaire Requested" at bounding box center [925, 207] width 270 height 16
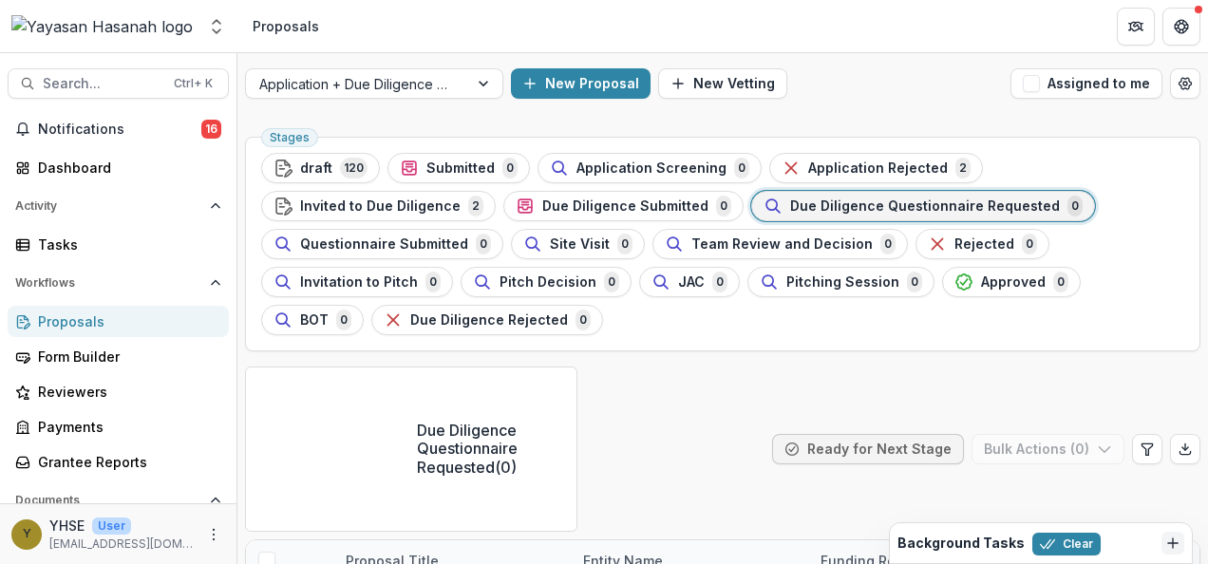
click at [434, 158] on div "Submitted 0" at bounding box center [459, 168] width 118 height 21
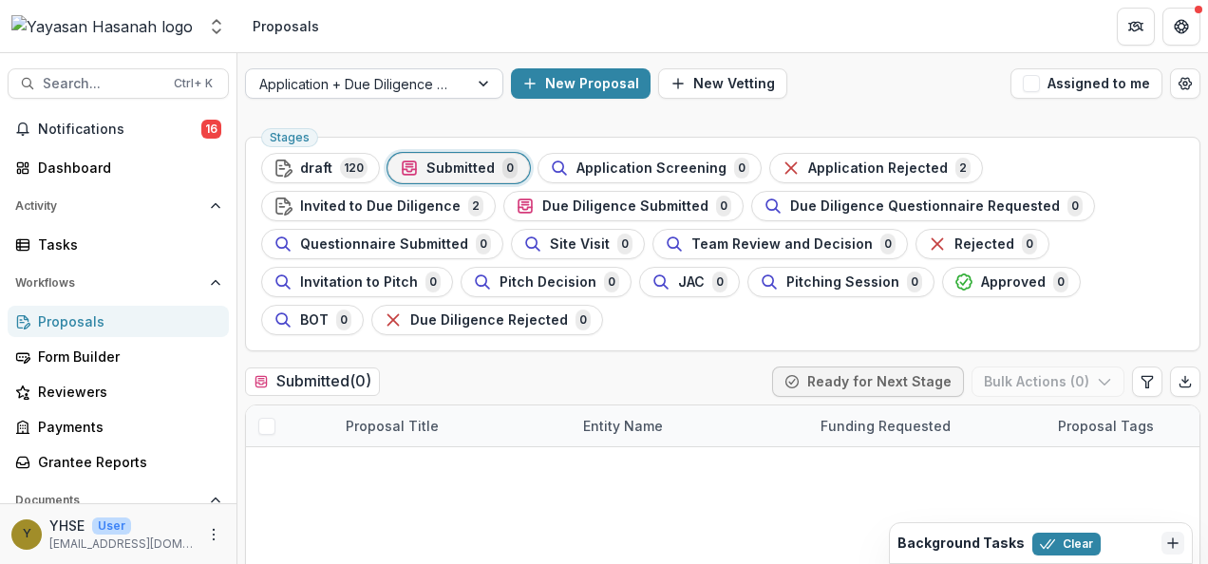
click at [412, 81] on div at bounding box center [357, 84] width 196 height 24
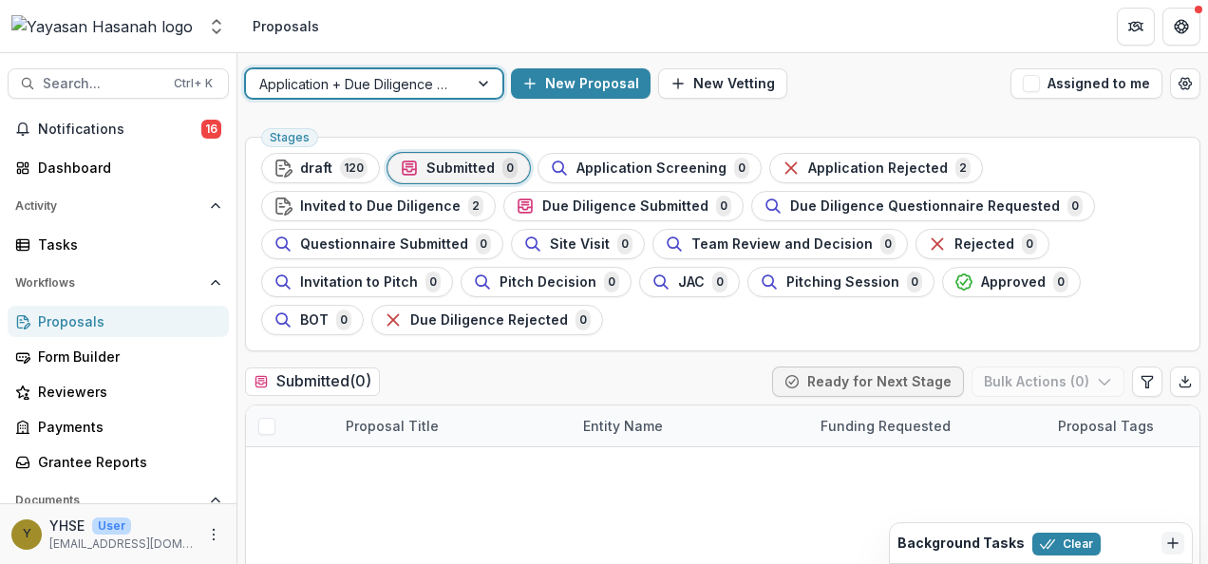
scroll to position [95, 0]
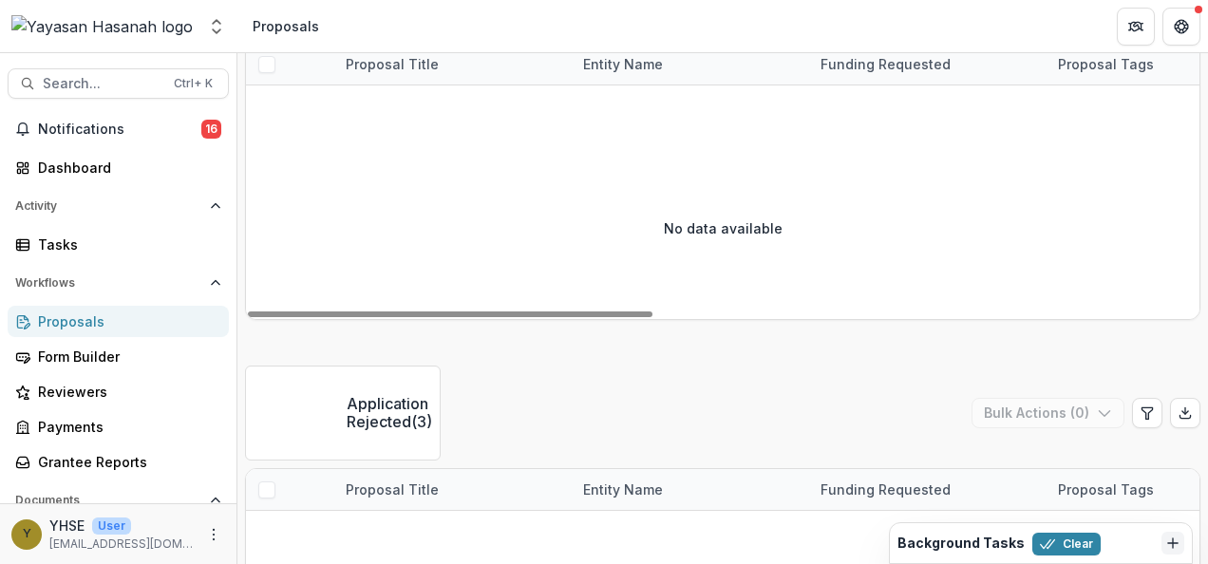
scroll to position [950, 0]
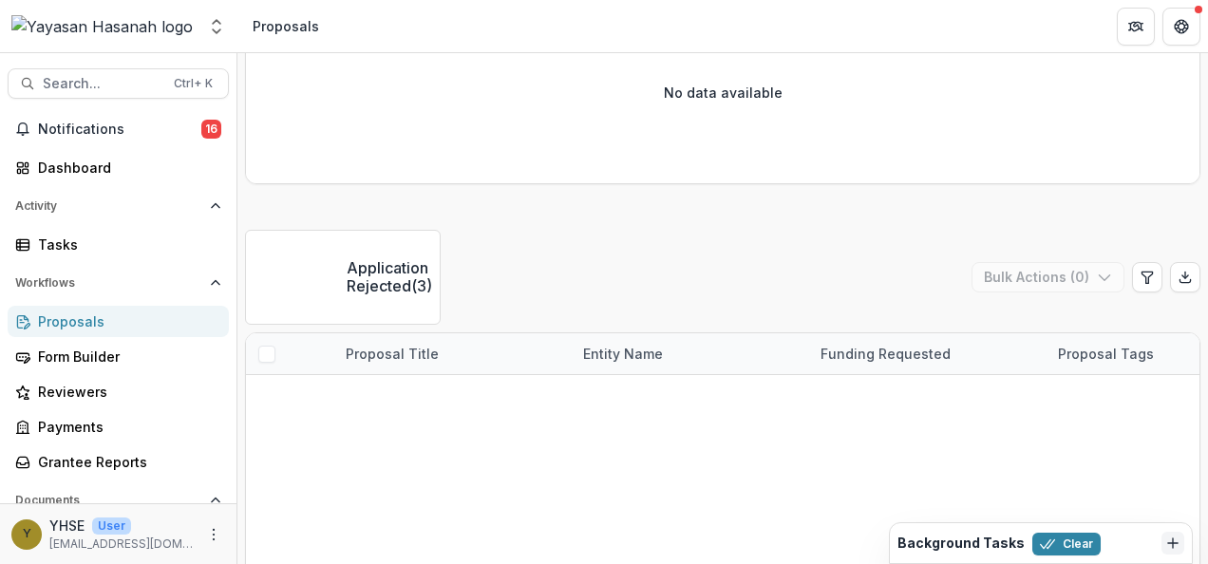
click at [106, 28] on img at bounding box center [101, 26] width 181 height 23
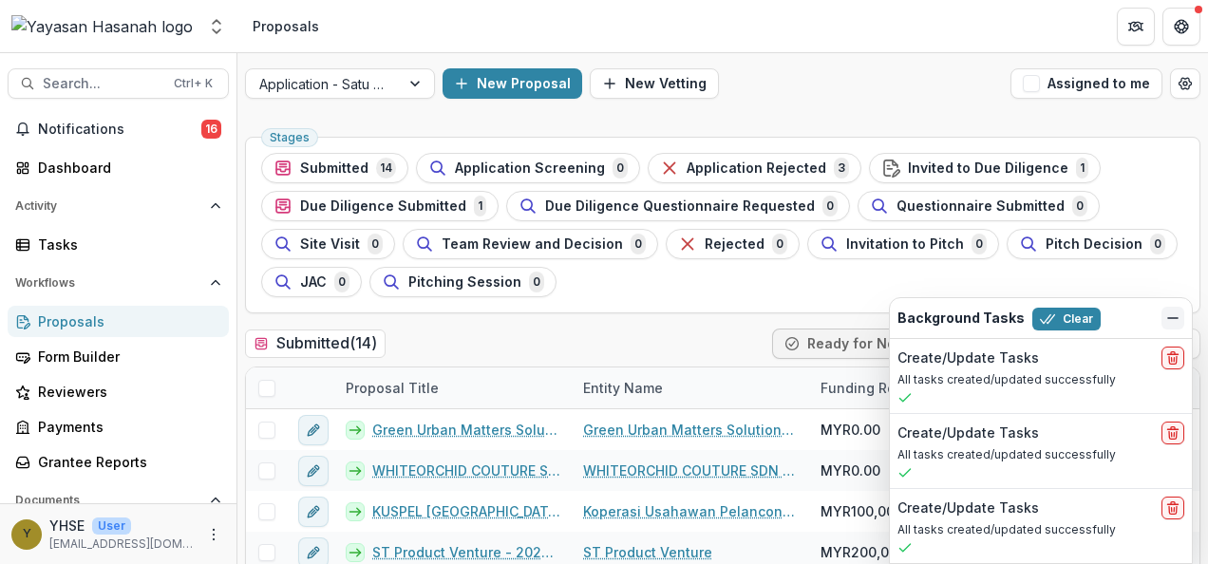
click at [1169, 321] on icon "Dismiss" at bounding box center [1173, 318] width 15 height 15
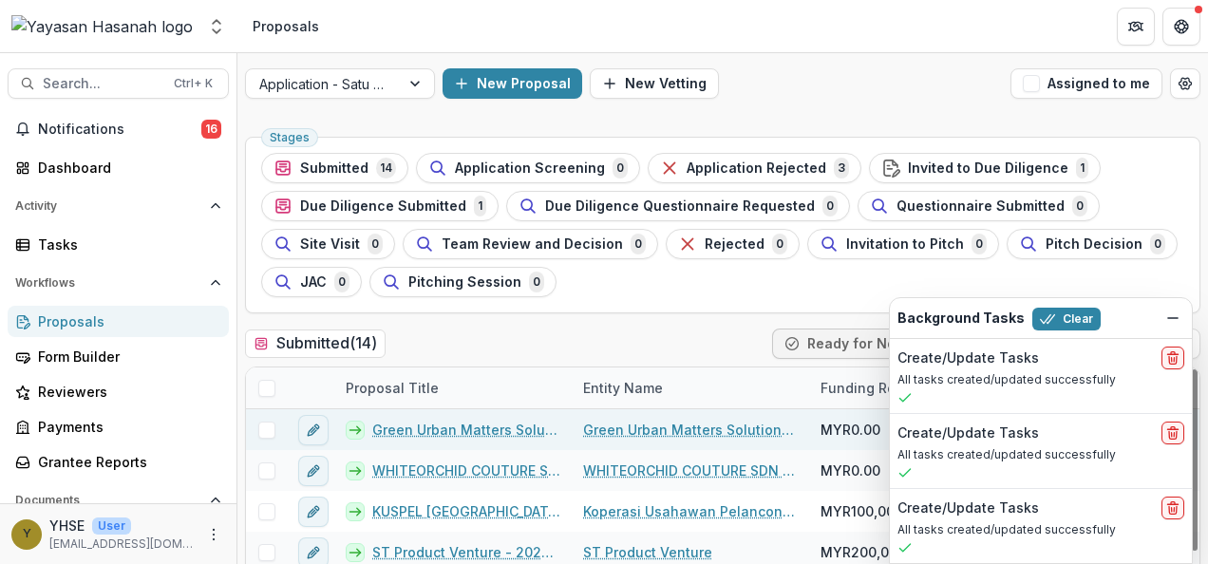
scroll to position [95, 0]
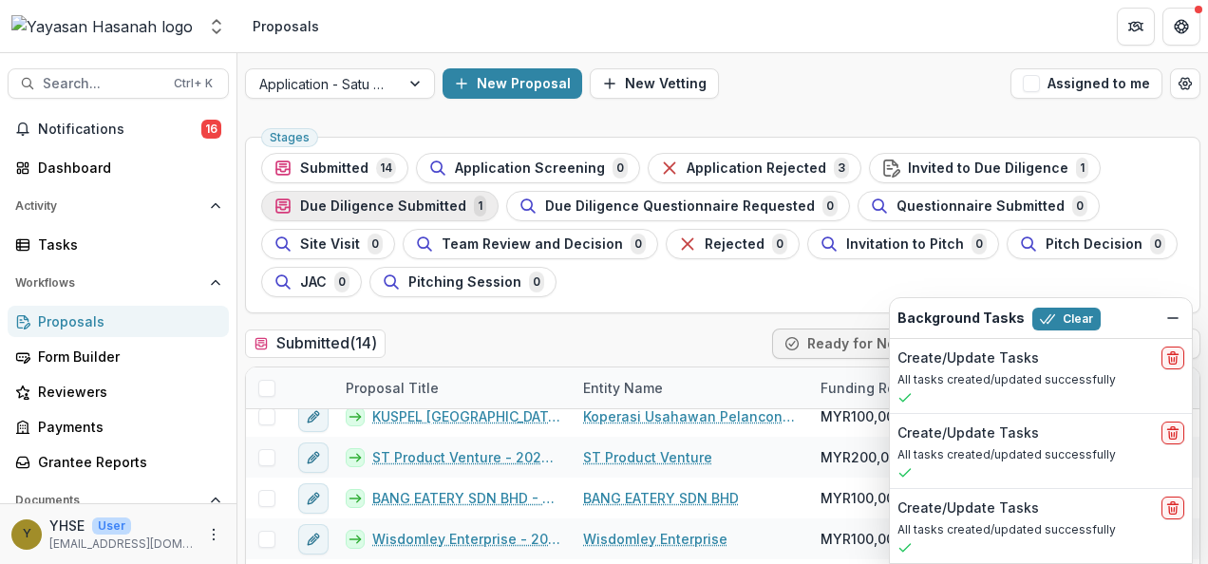
click at [437, 205] on span "Due Diligence Submitted" at bounding box center [383, 207] width 166 height 16
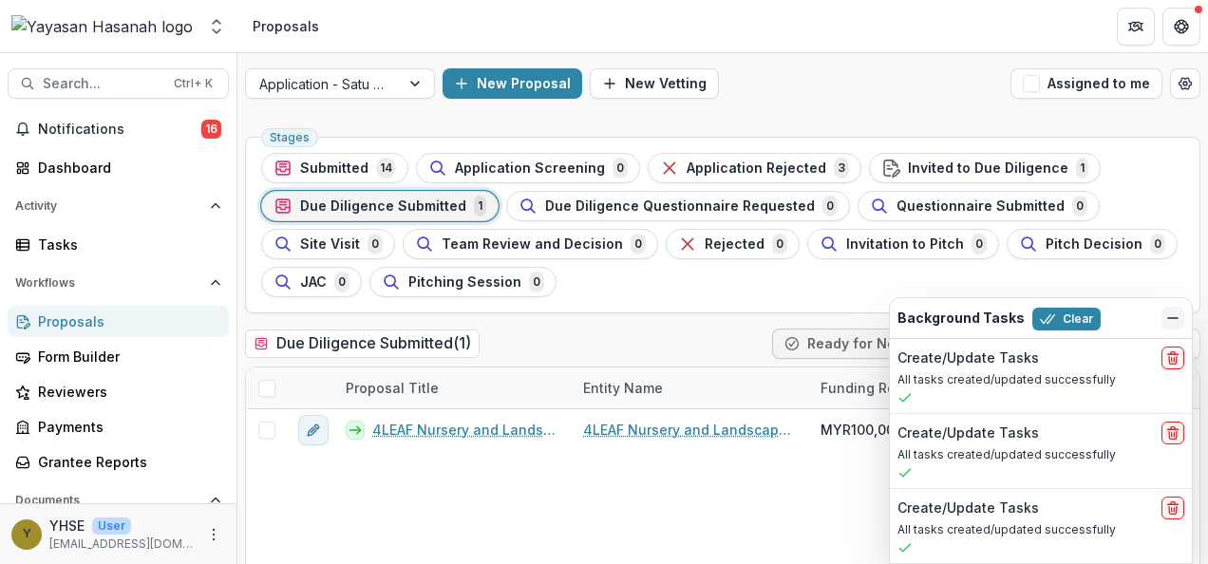
click at [1163, 317] on button "Dismiss" at bounding box center [1173, 318] width 23 height 23
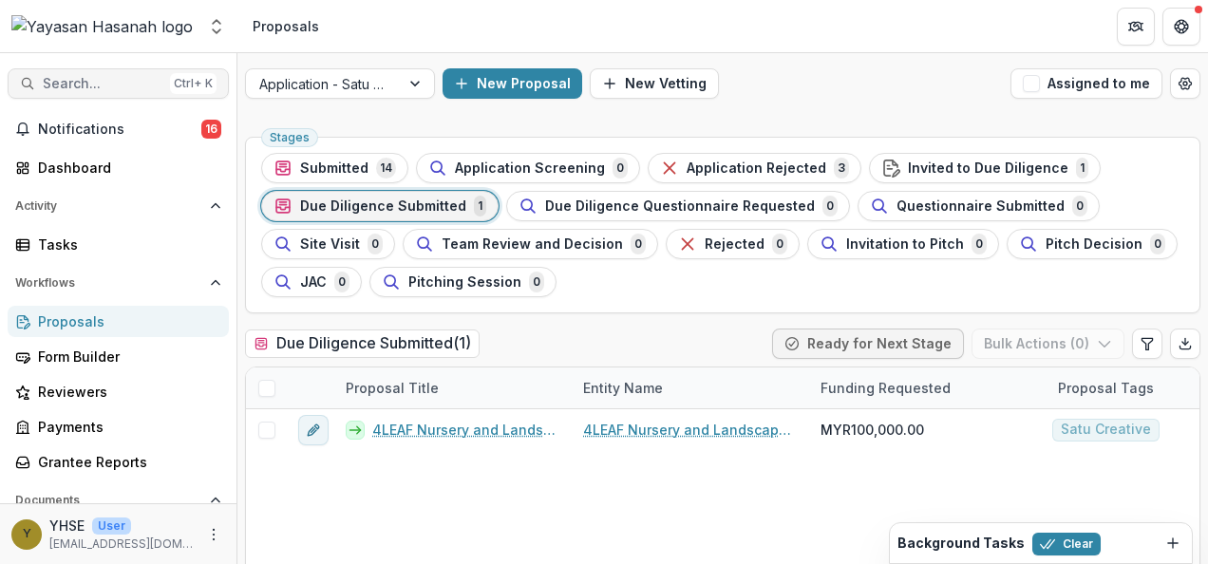
click at [120, 78] on span "Search..." at bounding box center [103, 84] width 120 height 16
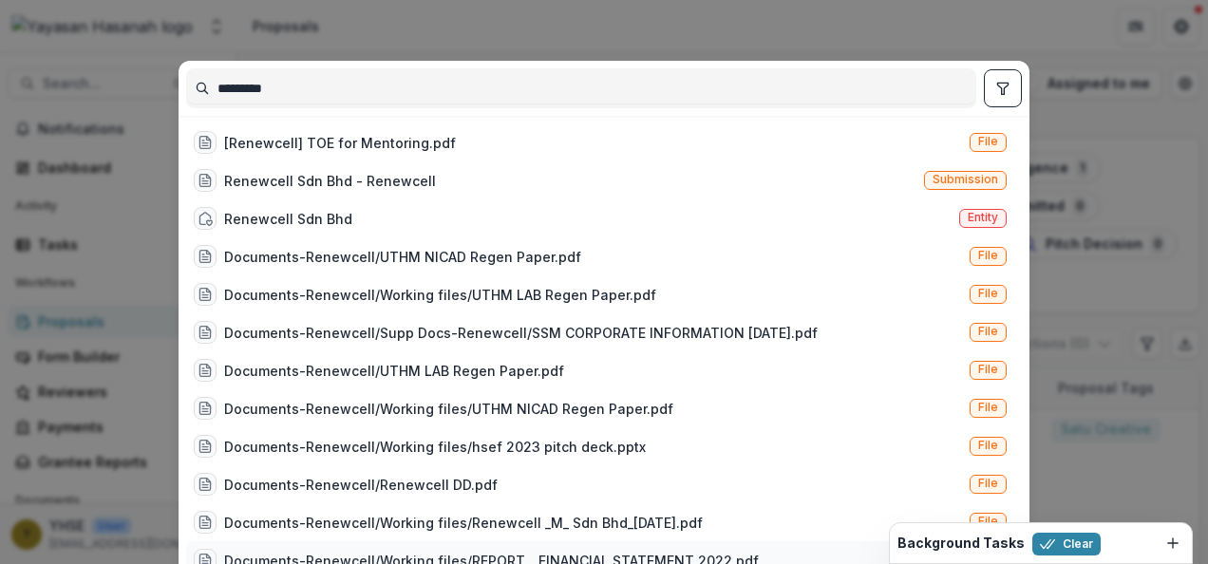
type input "*********"
